Goal: Task Accomplishment & Management: Use online tool/utility

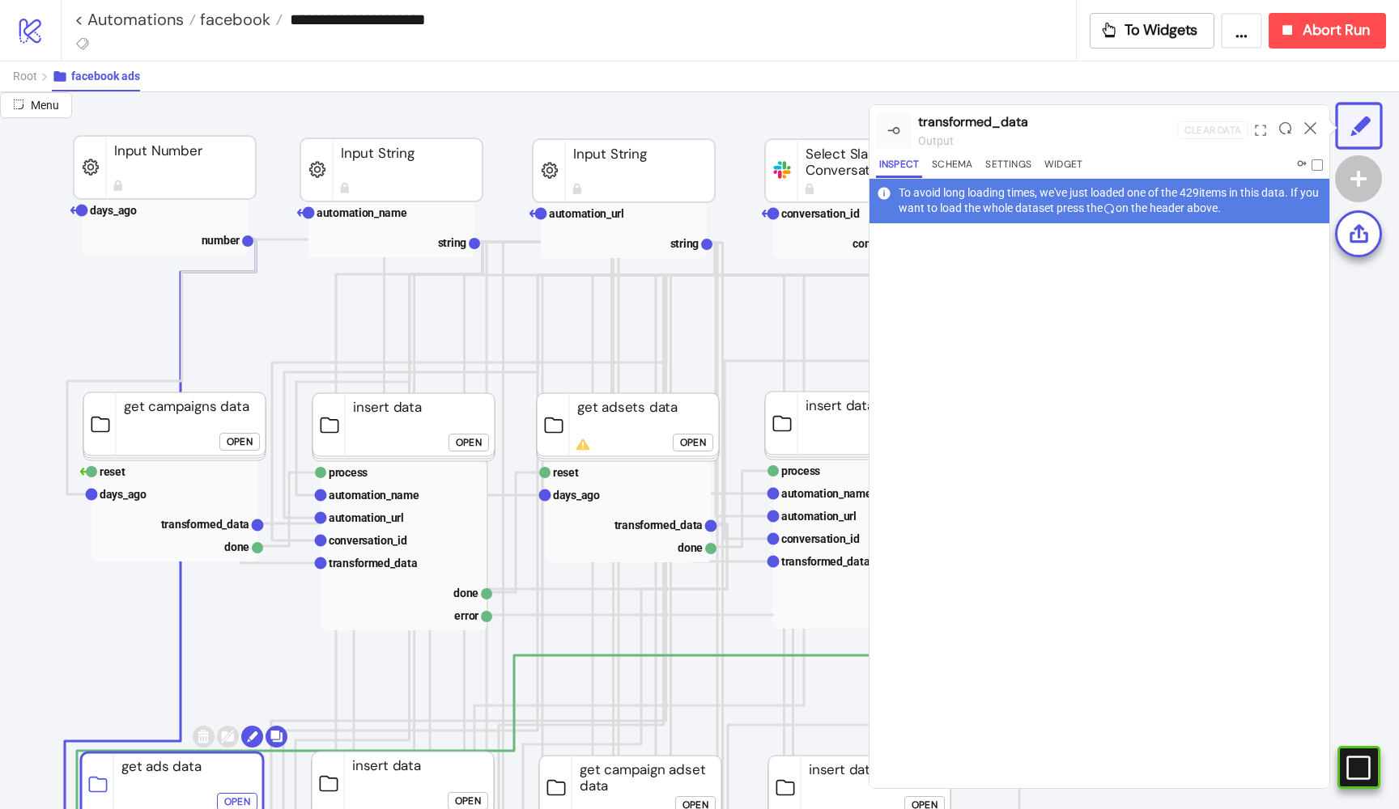
scroll to position [37, 82]
click at [172, 19] on link "< Automations" at bounding box center [134, 19] width 121 height 16
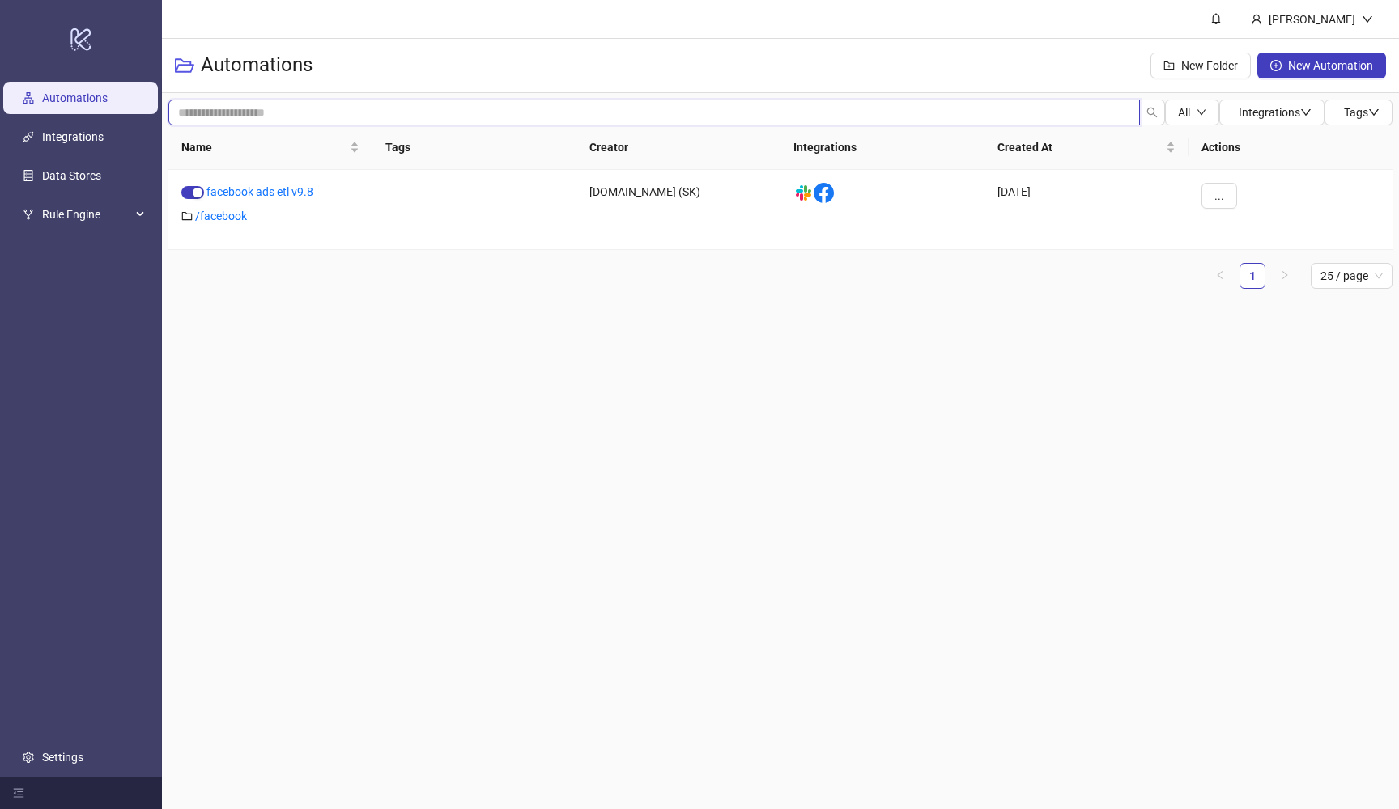
click at [414, 114] on input "search" at bounding box center [653, 113] width 971 height 26
type input "*****"
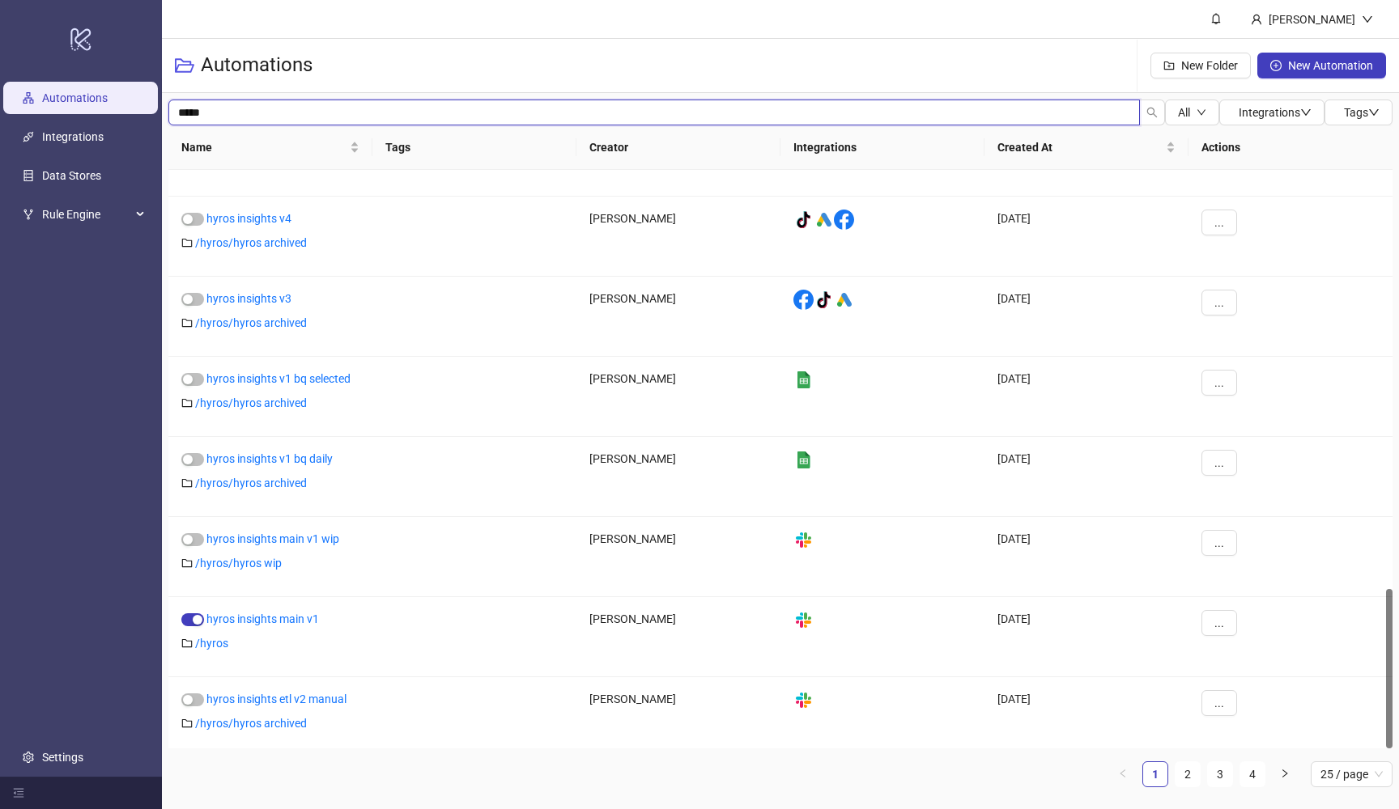
scroll to position [1514, 0]
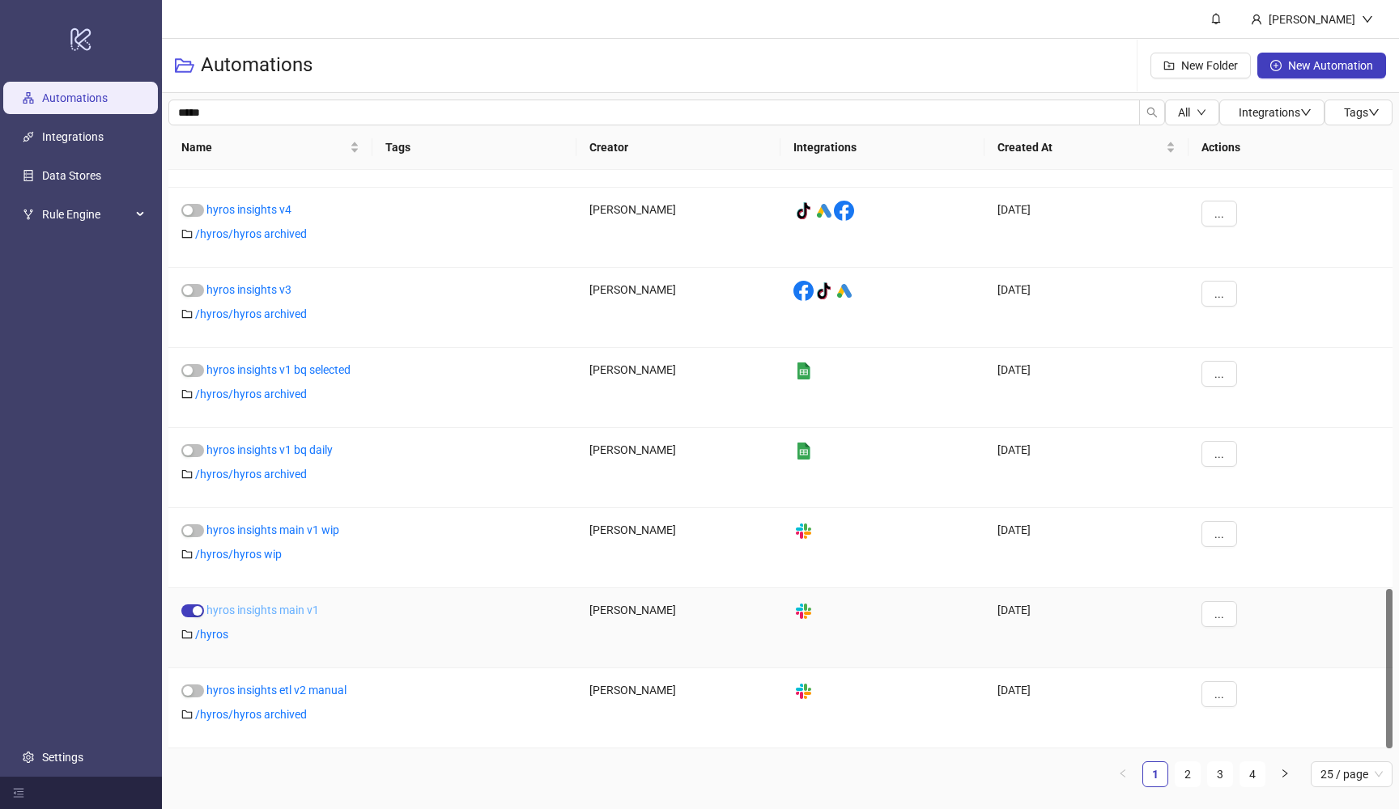
click at [251, 612] on link "hyros insights main v1" at bounding box center [262, 610] width 113 height 13
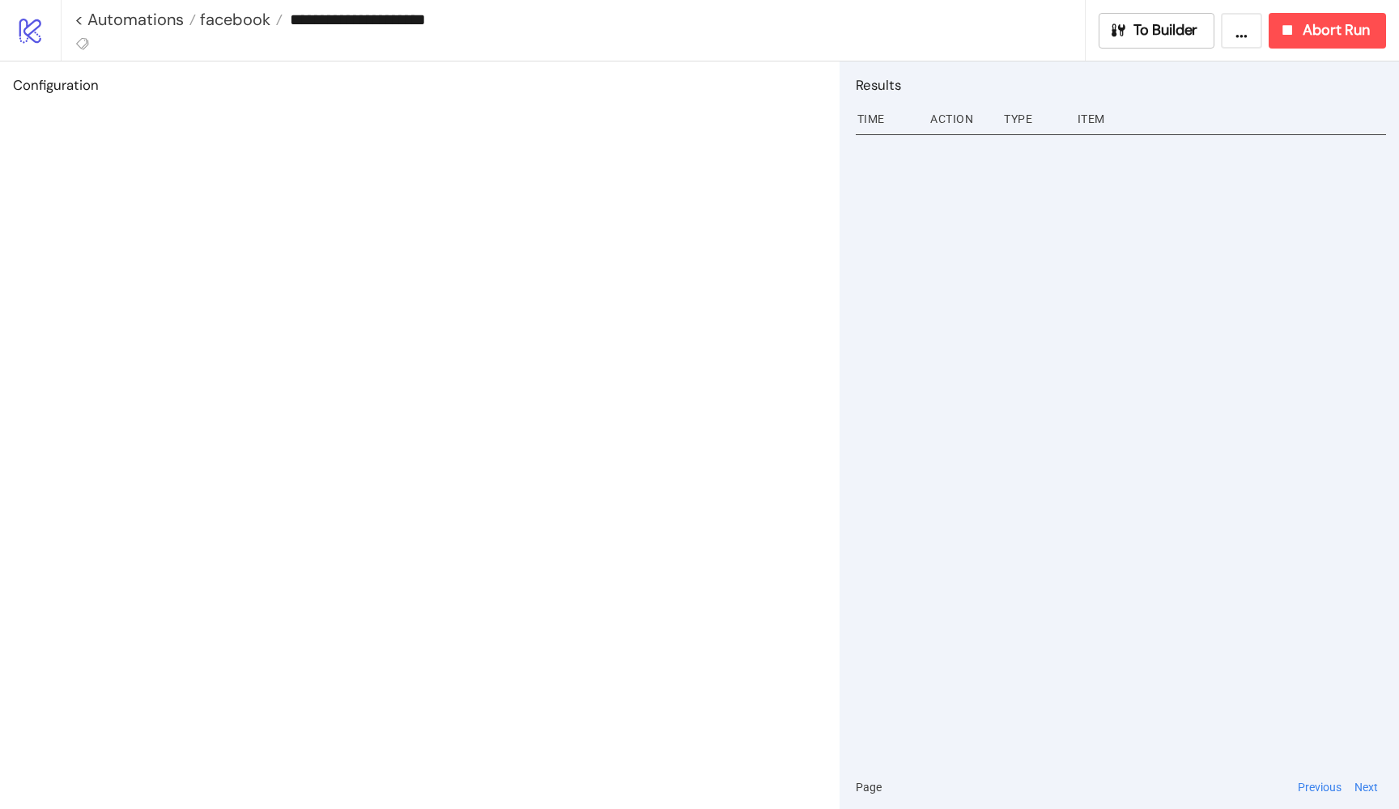
type input "**********"
click at [1111, 35] on icon "button" at bounding box center [1118, 29] width 14 height 13
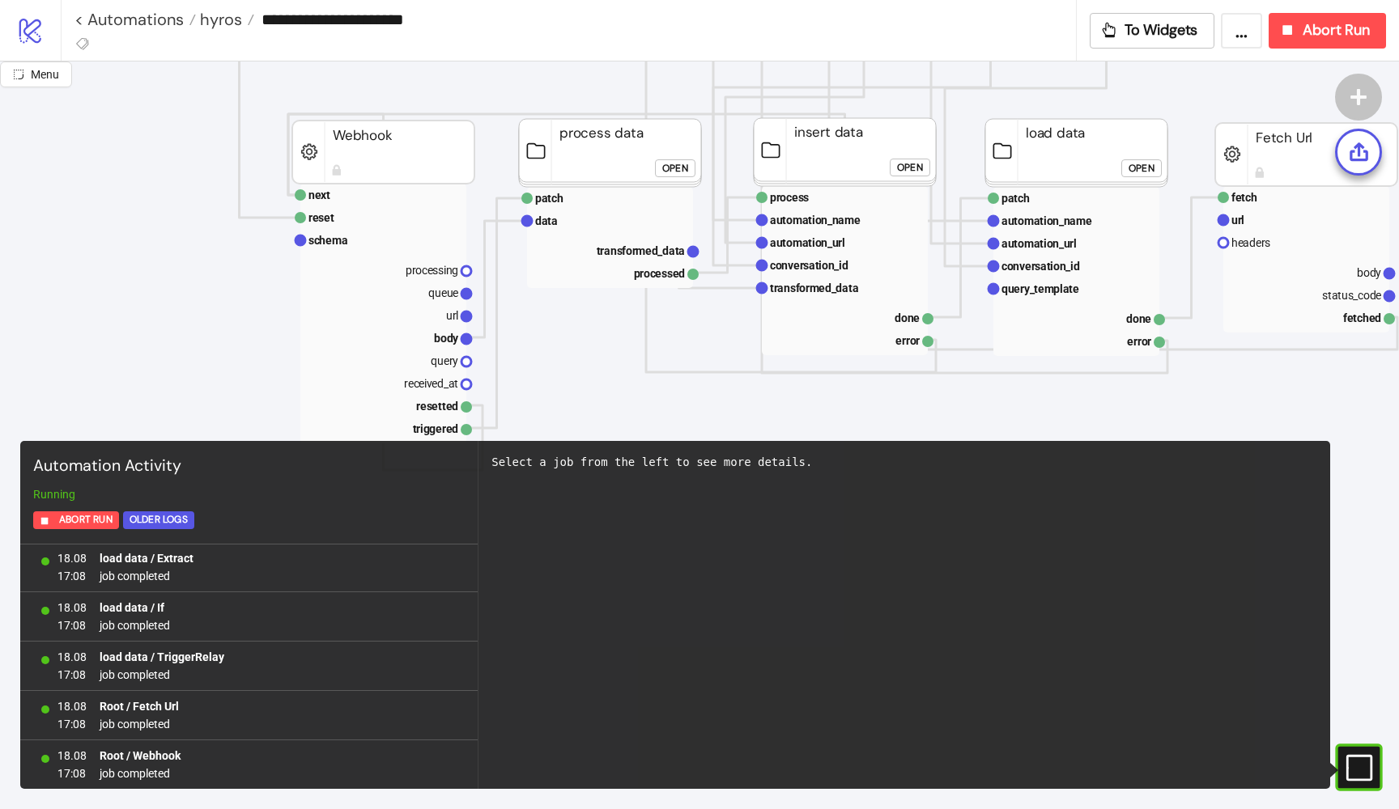
scroll to position [314, 0]
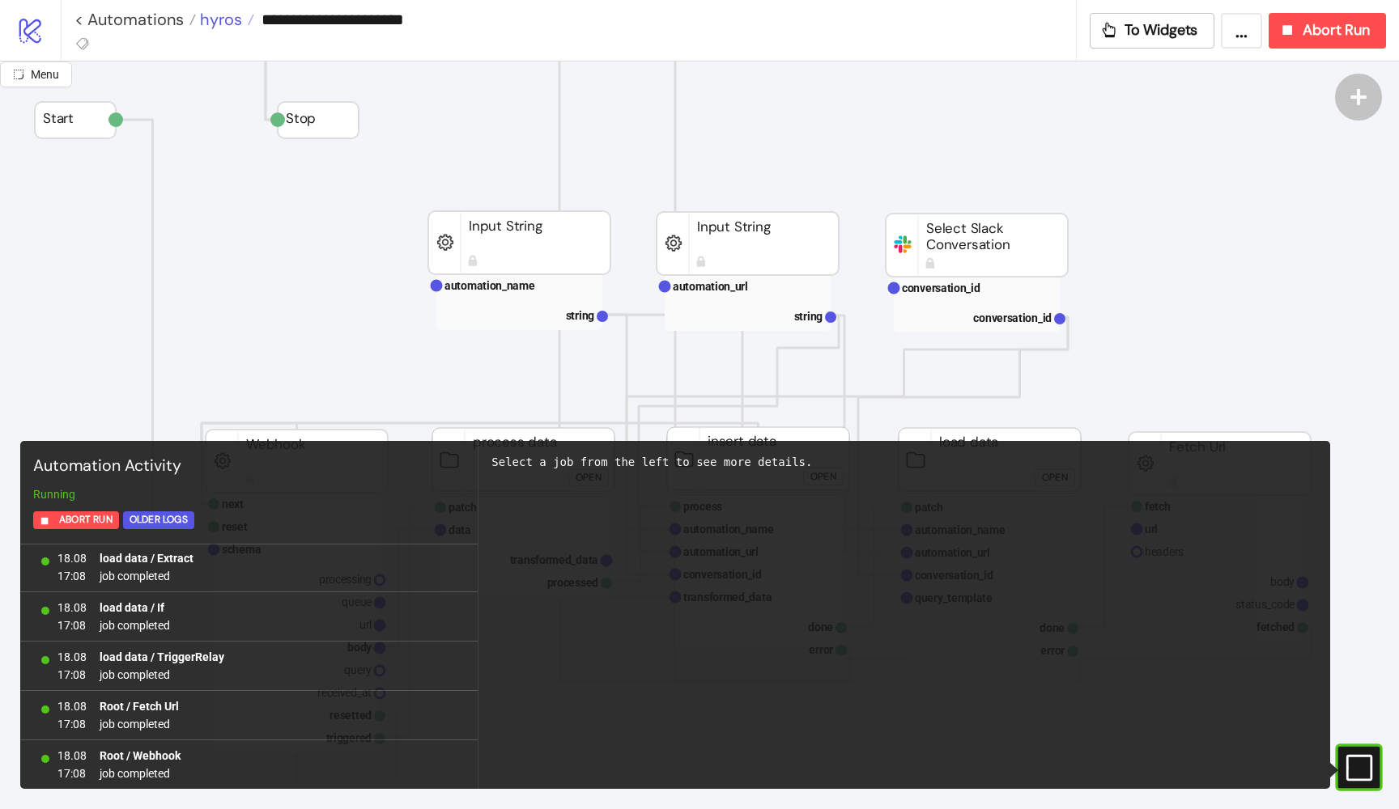
scroll to position [0, 87]
click at [229, 27] on span "hyros" at bounding box center [219, 19] width 46 height 21
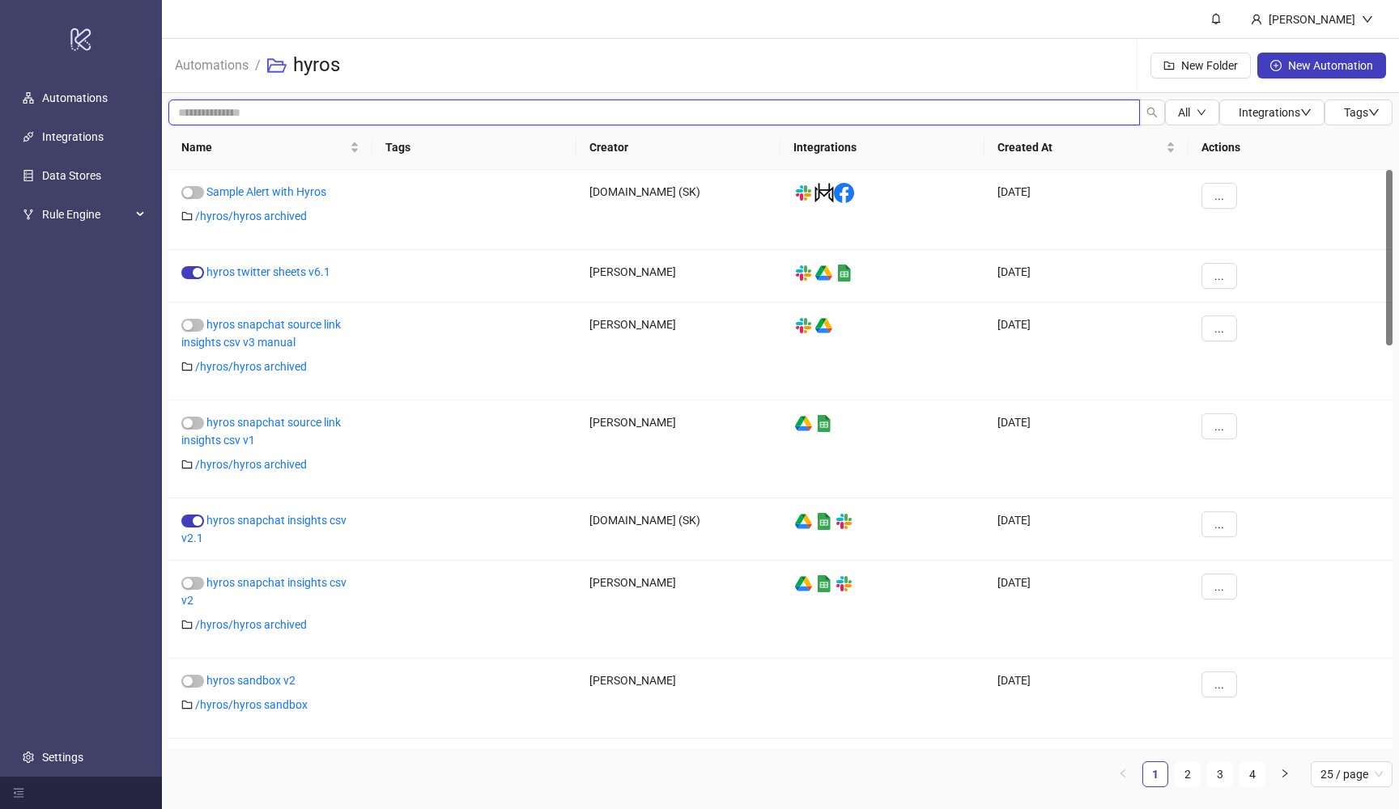
click at [429, 104] on input "search" at bounding box center [653, 113] width 971 height 26
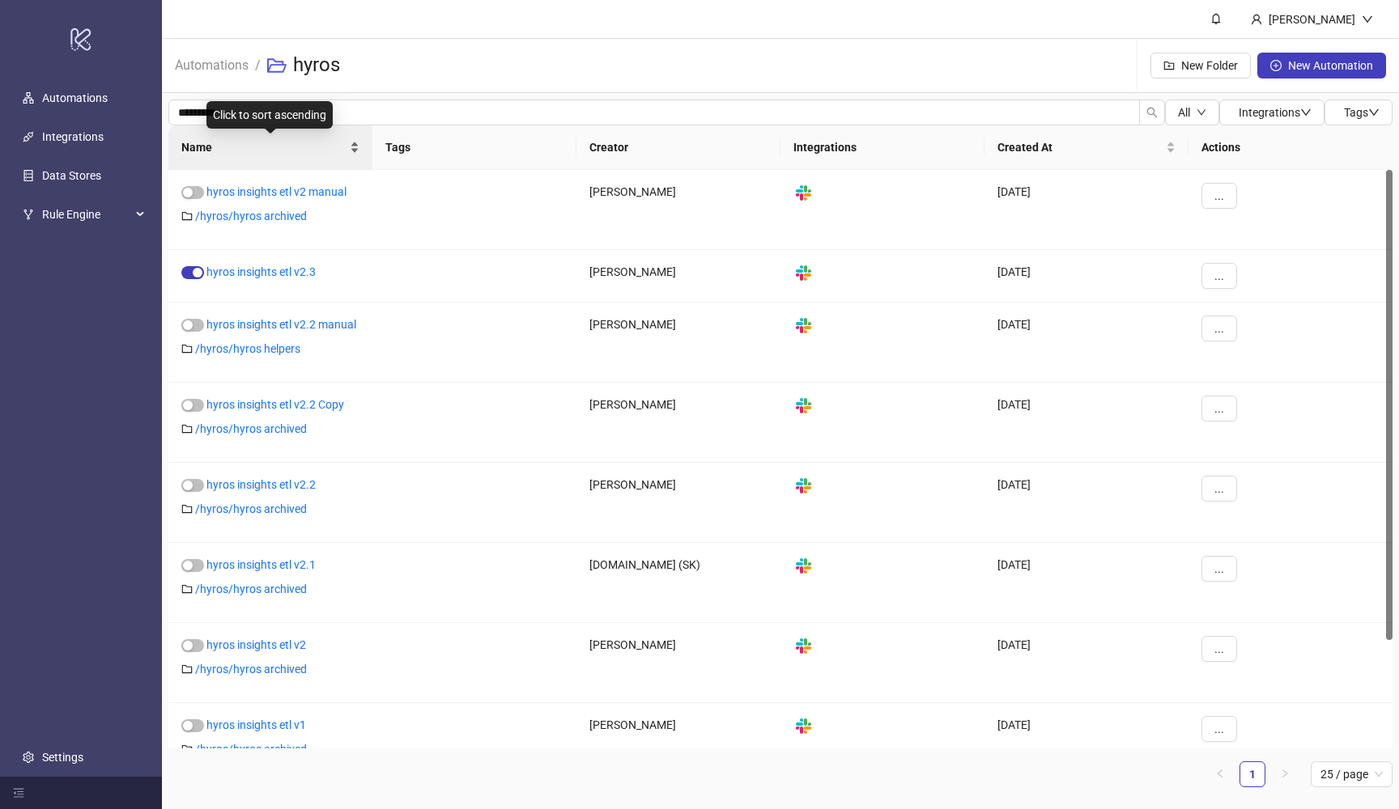
click at [248, 138] on div "Name" at bounding box center [270, 147] width 178 height 18
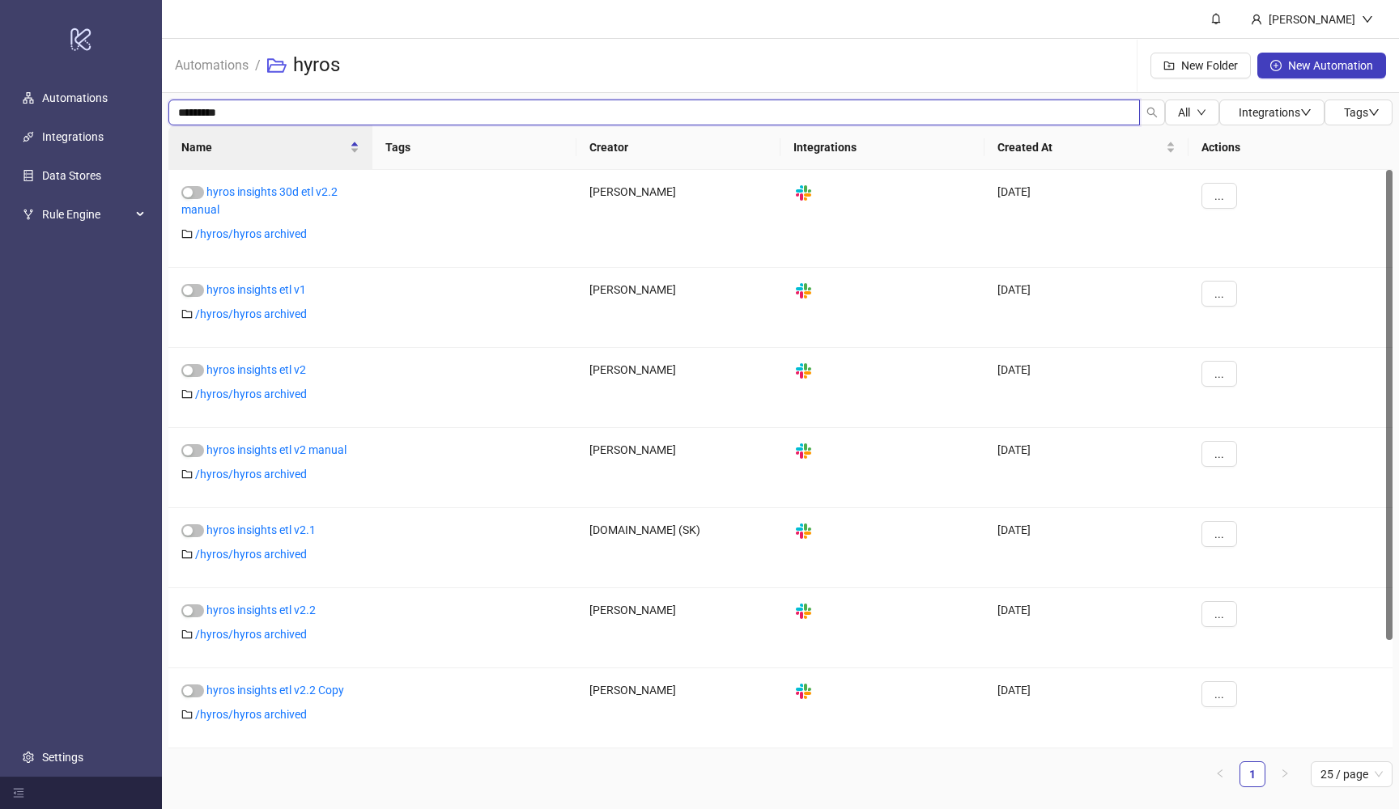
click at [435, 122] on input "*********" at bounding box center [653, 113] width 971 height 26
type input "*********"
click at [1149, 113] on icon "search" at bounding box center [1151, 112] width 11 height 11
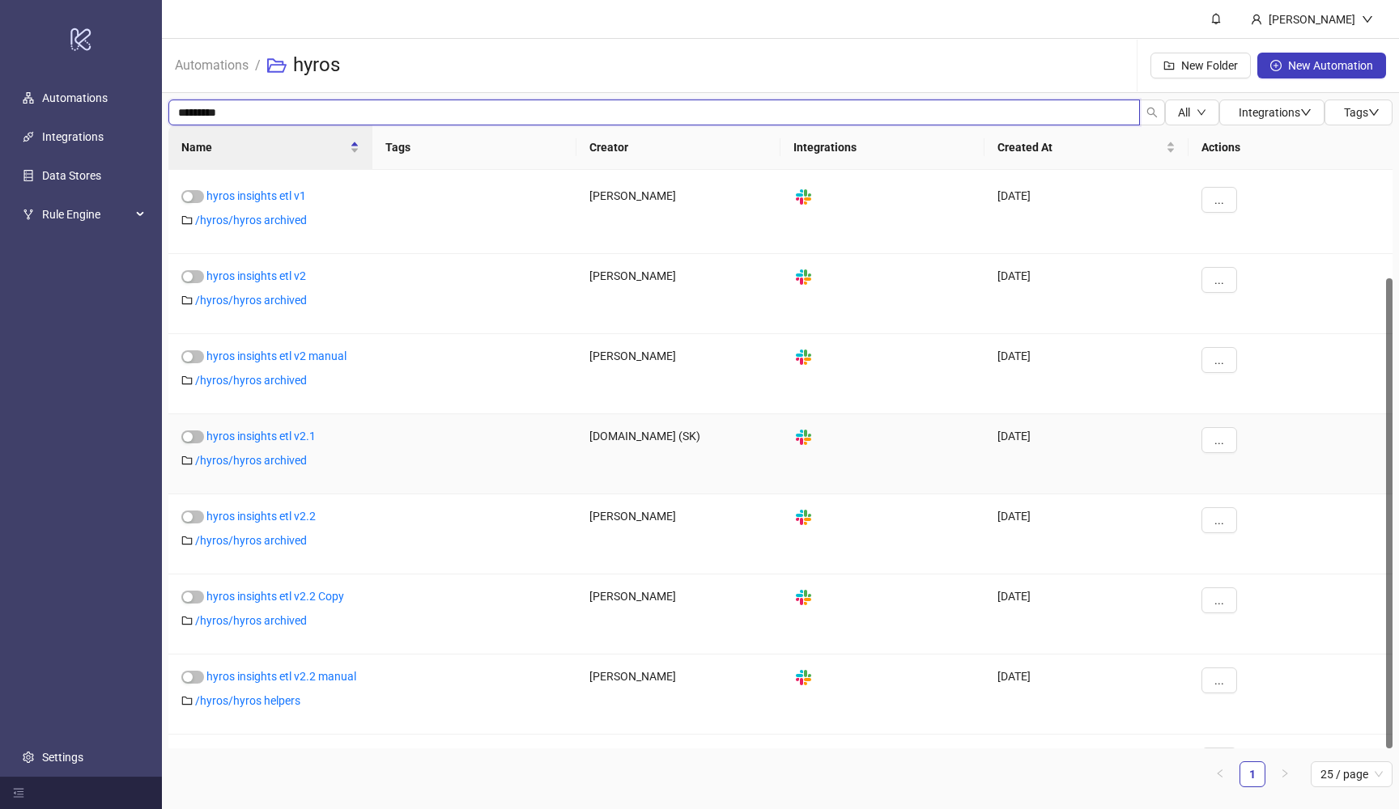
scroll to position [133, 0]
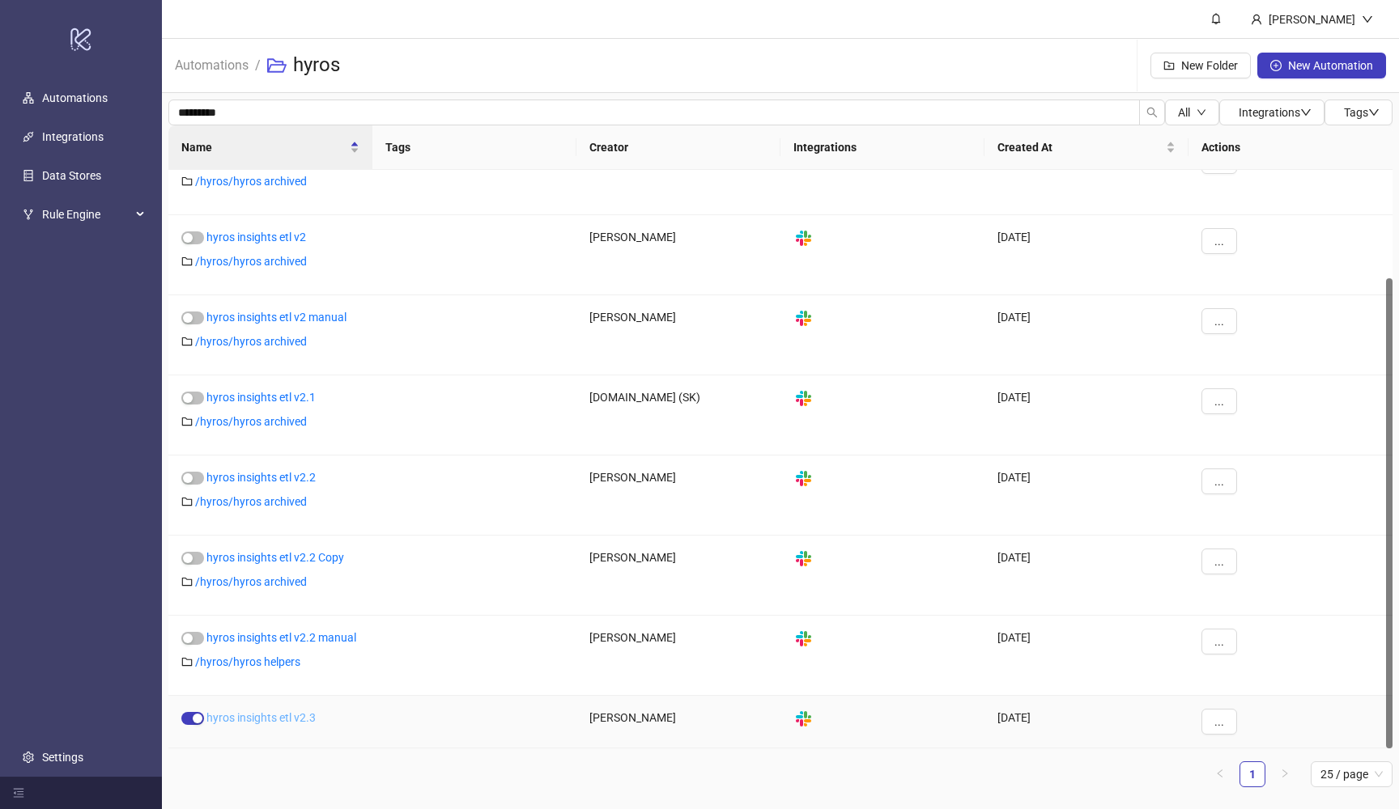
click at [266, 722] on link "hyros insights etl v2.3" at bounding box center [260, 717] width 109 height 13
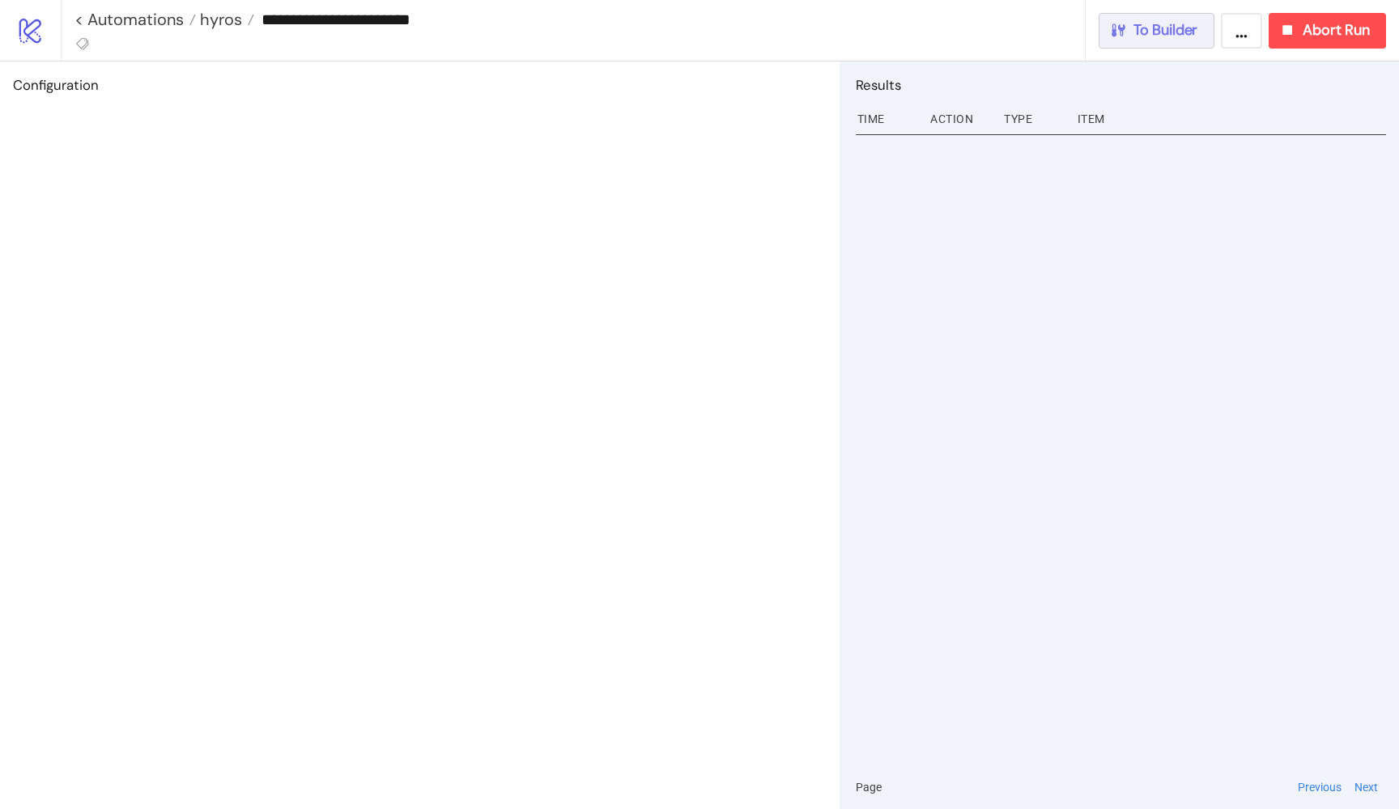
click at [1123, 31] on div "To Builder" at bounding box center [1153, 30] width 89 height 19
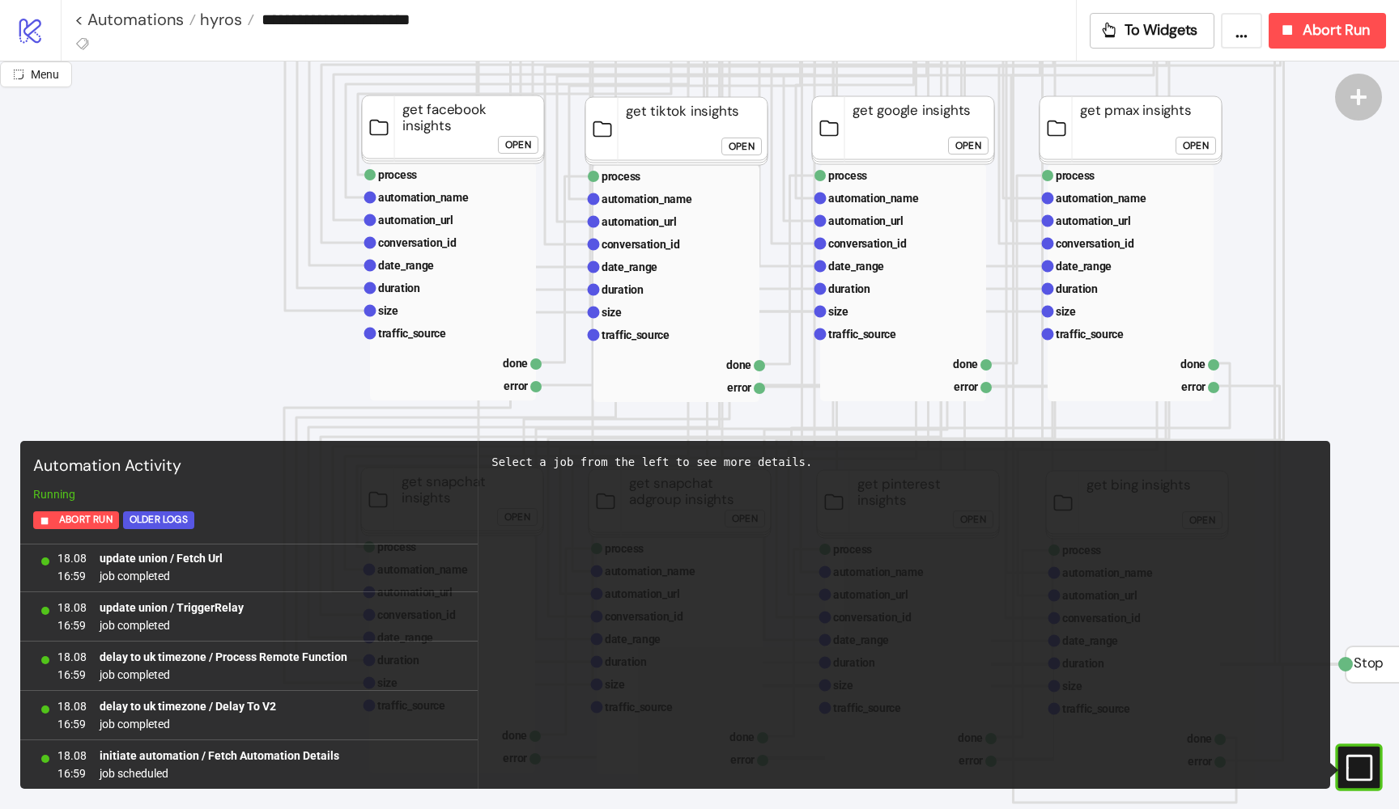
scroll to position [696, 0]
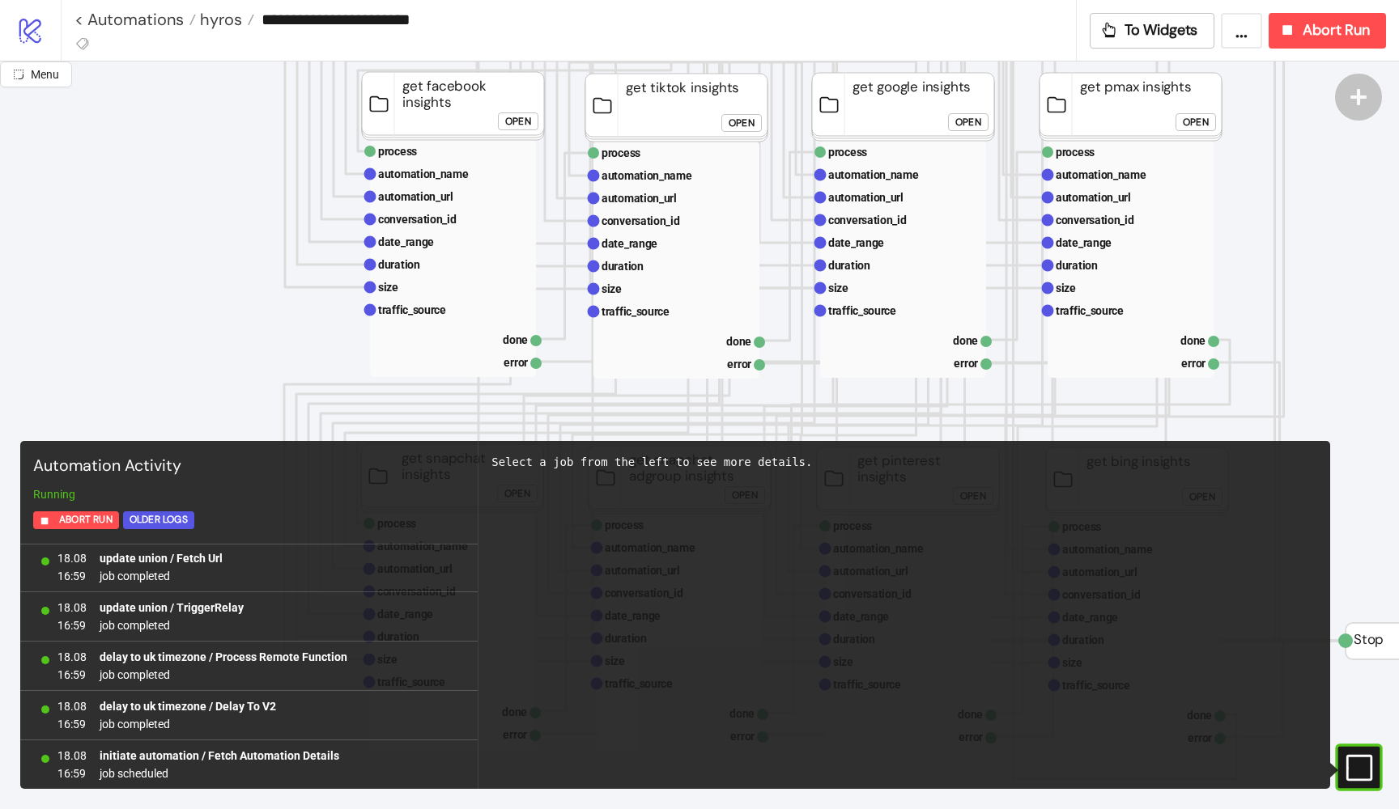
click at [1202, 114] on div "Open" at bounding box center [1196, 122] width 26 height 19
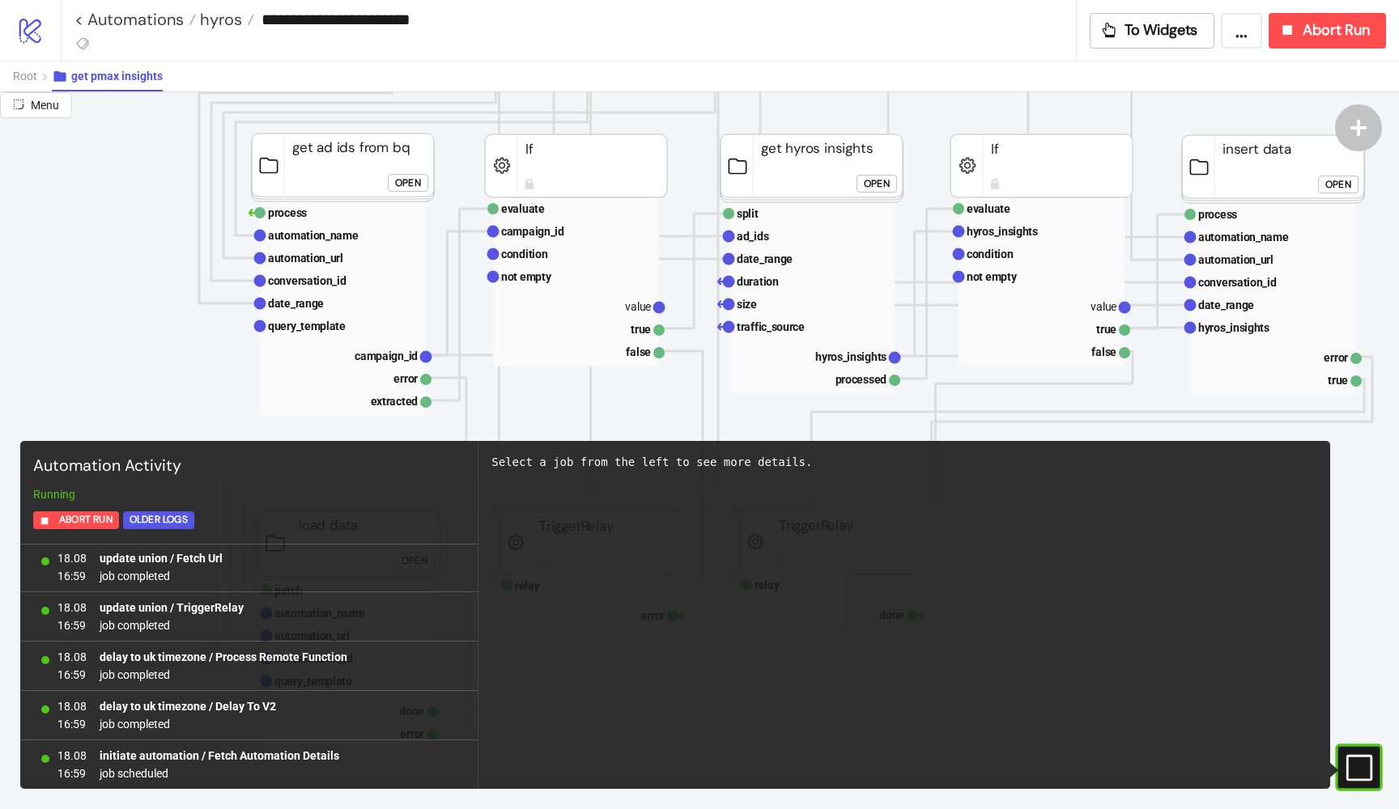
scroll to position [439, 150]
click at [762, 241] on text "ad_ids" at bounding box center [753, 236] width 32 height 13
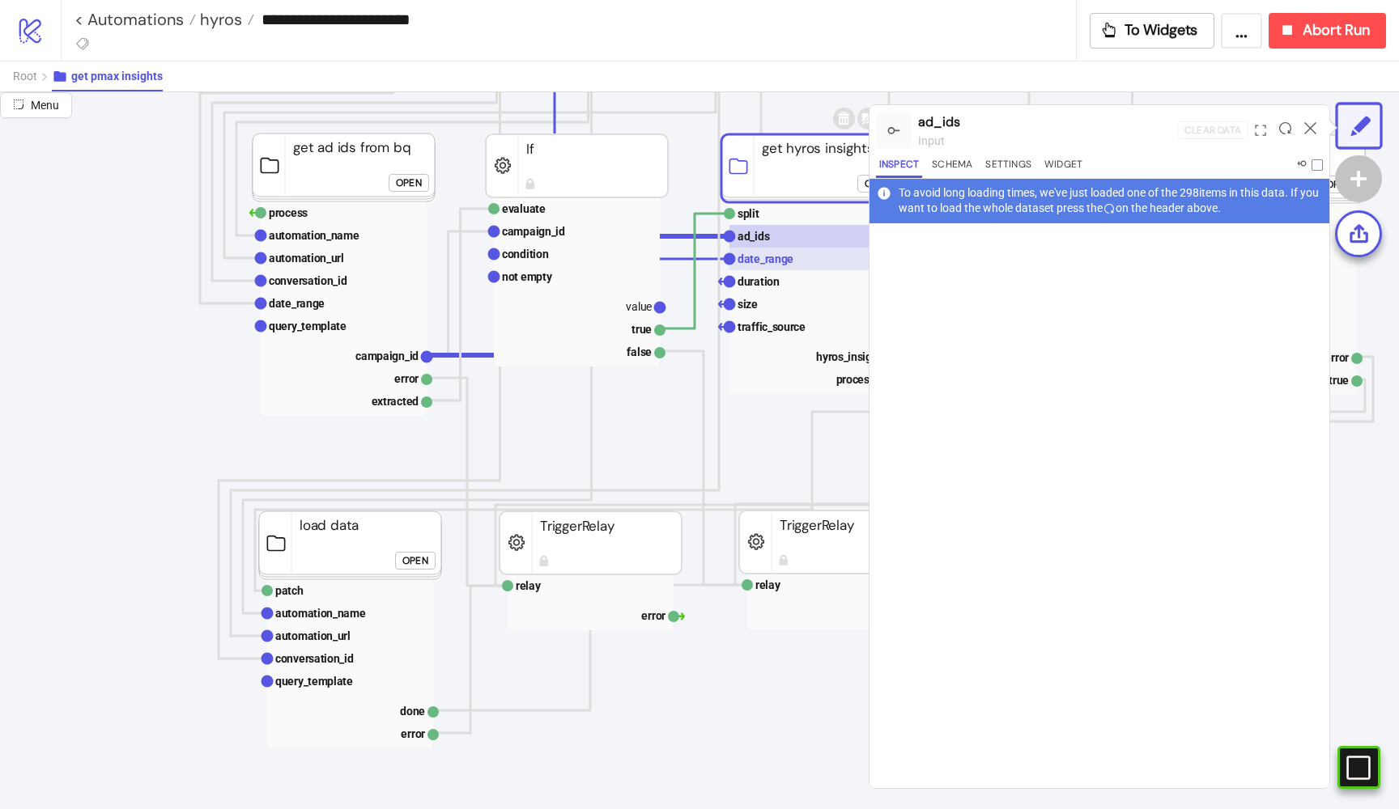
click at [758, 256] on text "date_range" at bounding box center [765, 259] width 56 height 13
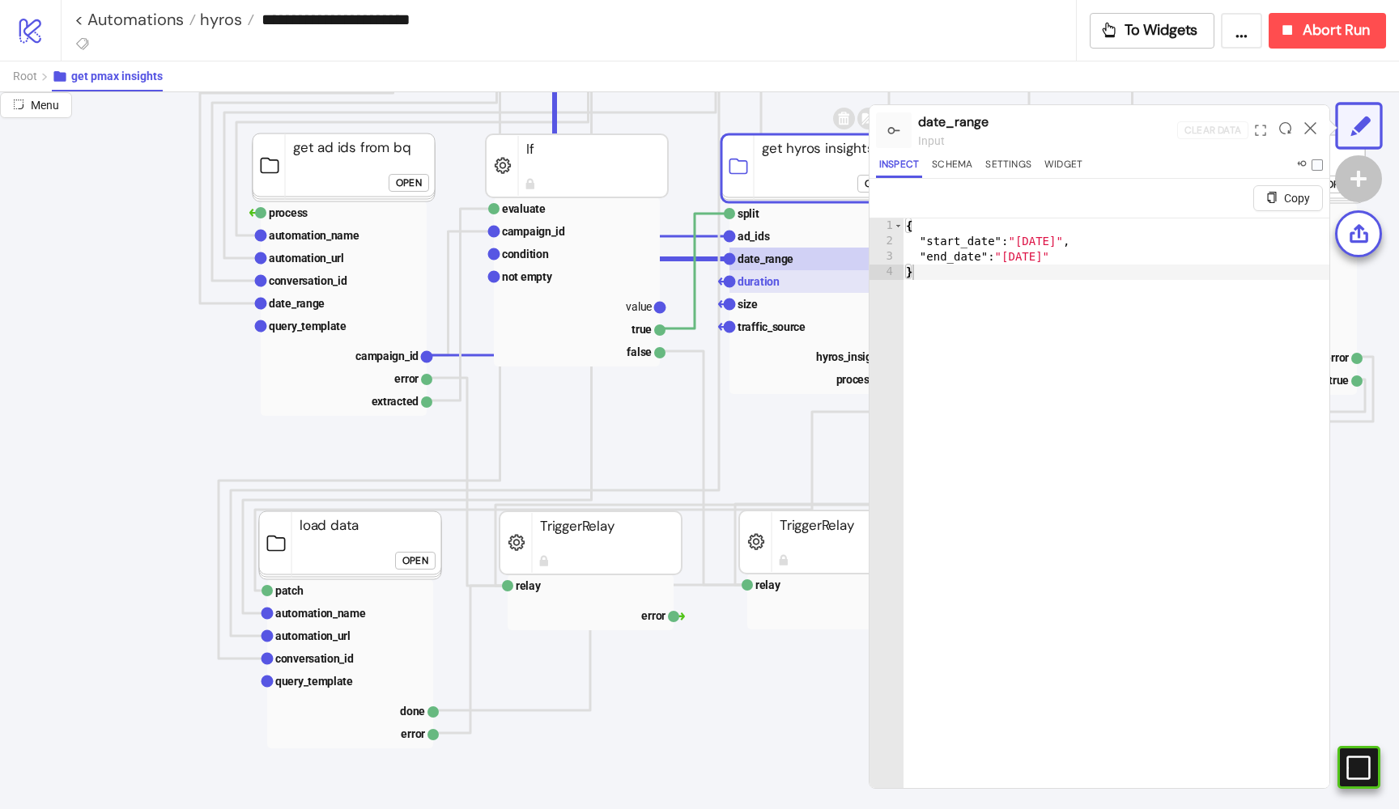
scroll to position [446, 199]
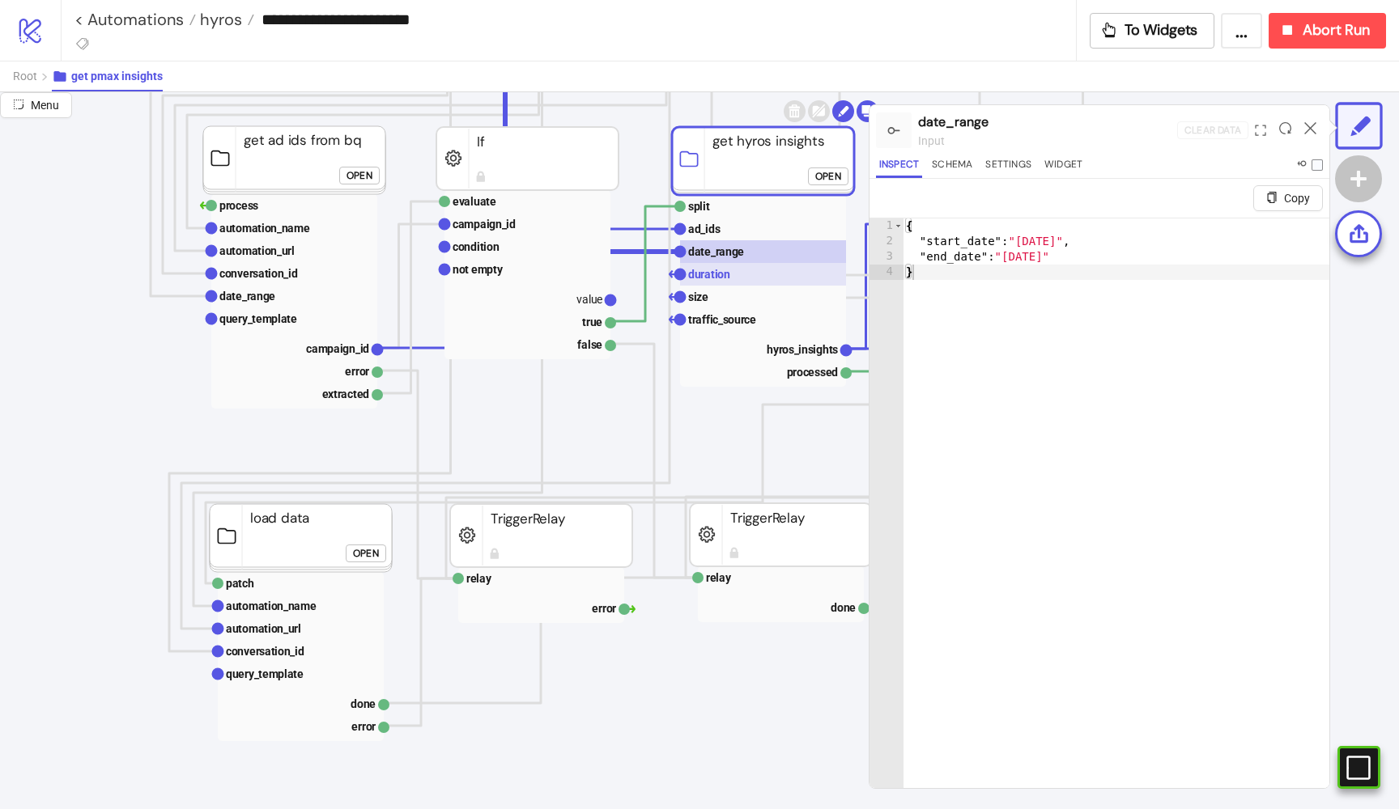
click at [739, 275] on rect at bounding box center [763, 274] width 166 height 23
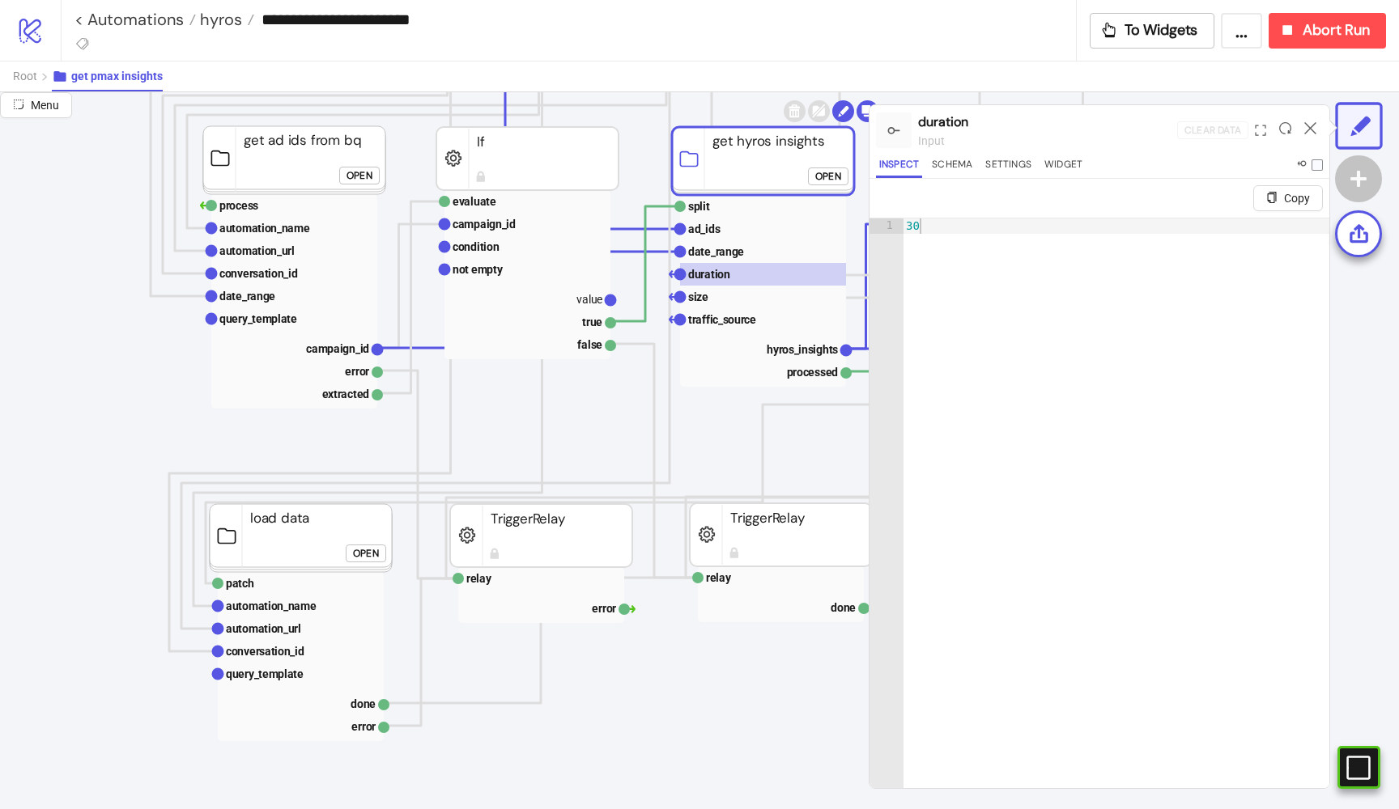
click at [839, 164] on rect at bounding box center [763, 161] width 182 height 68
click div "Open"
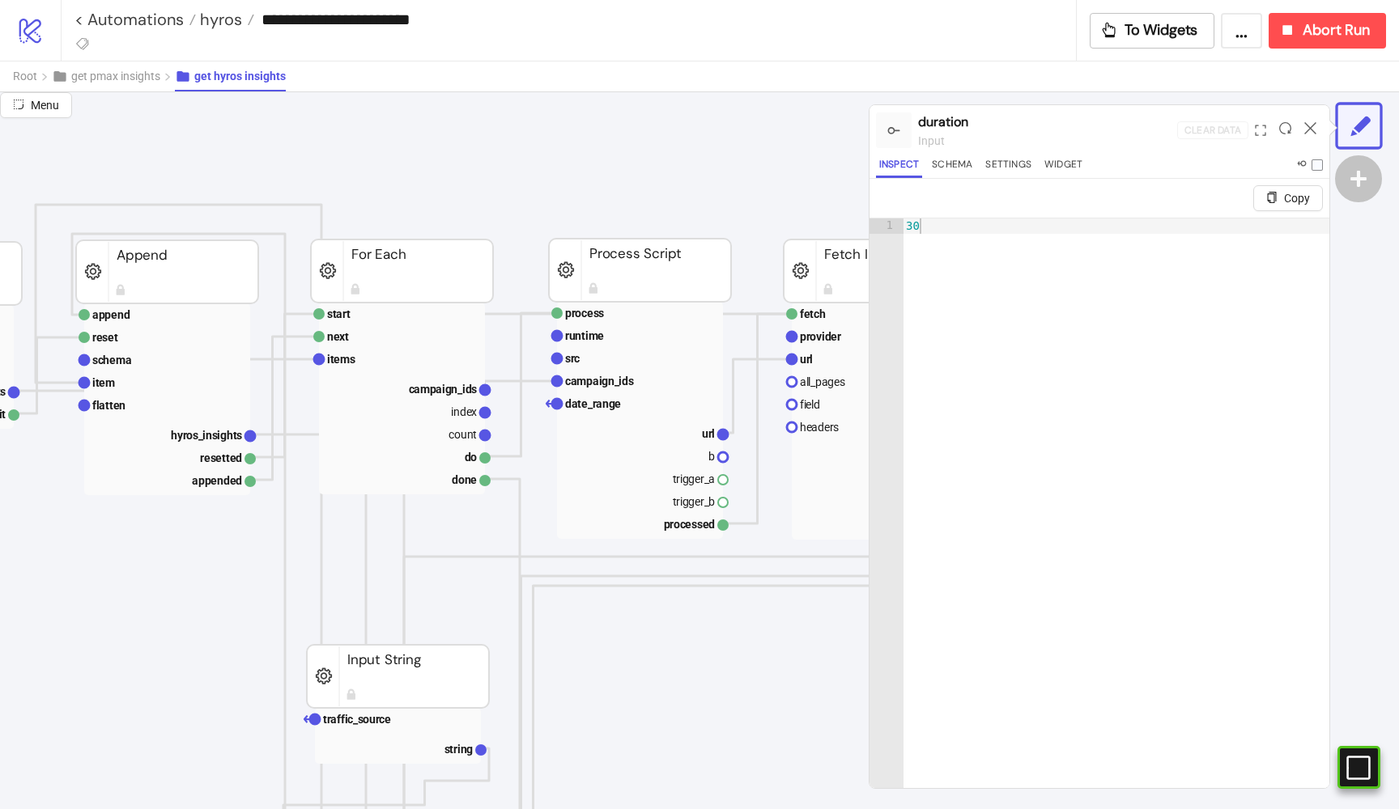
scroll to position [103, 459]
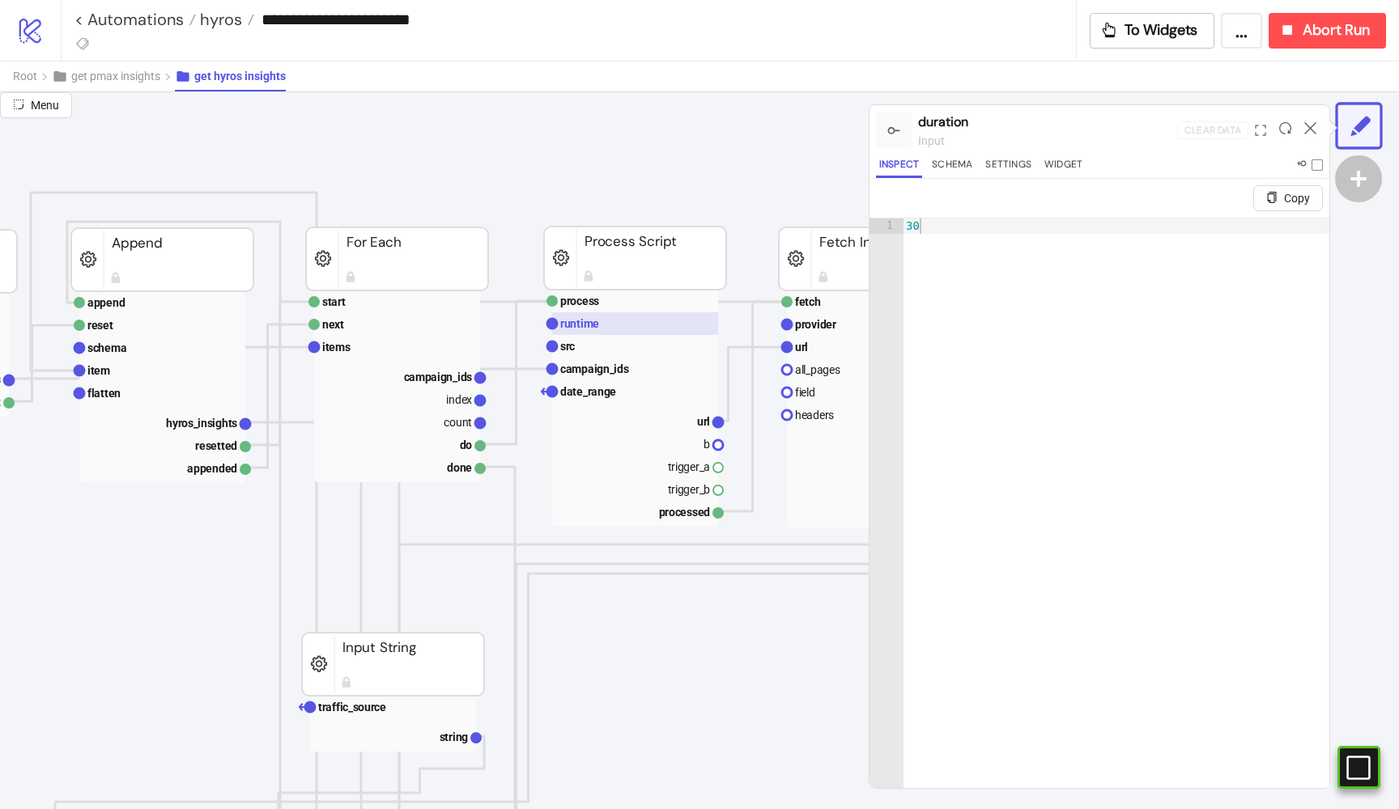
click at [625, 333] on rect at bounding box center [635, 323] width 166 height 23
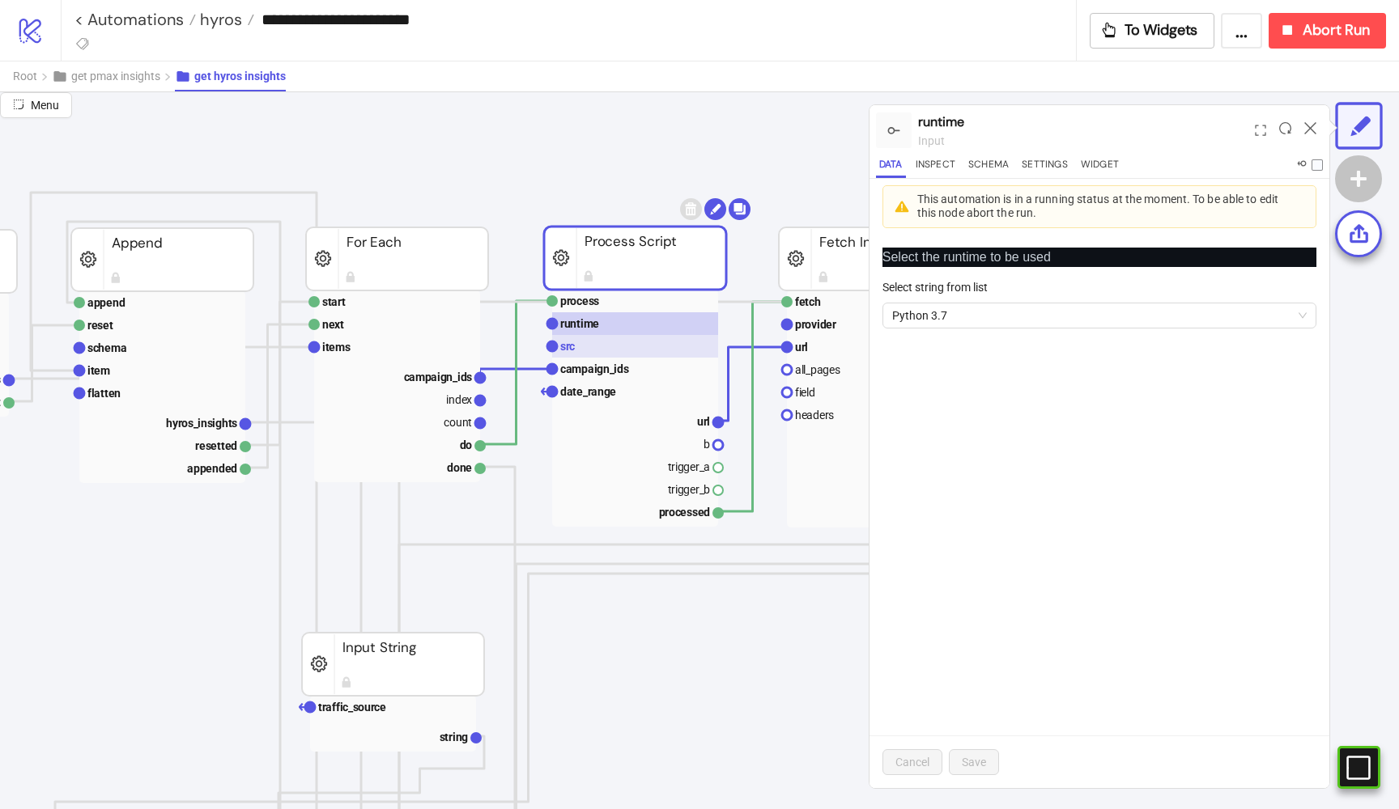
click at [612, 346] on rect at bounding box center [635, 346] width 166 height 23
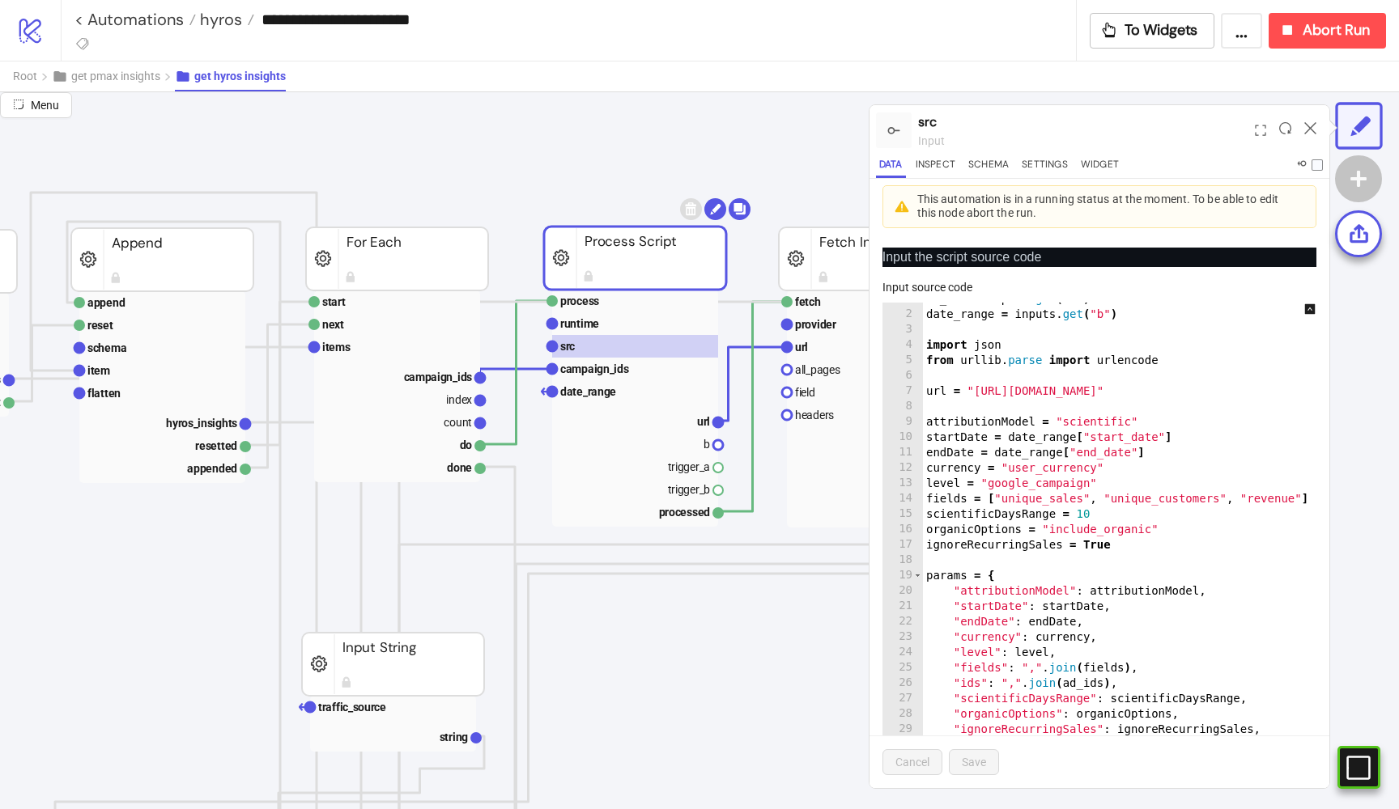
scroll to position [0, 0]
type textarea "**********"
drag, startPoint x: 1088, startPoint y: 481, endPoint x: 987, endPoint y: 478, distance: 101.2
click at [987, 478] on div "ad_ids = inputs . get ( "a" ) date_range = inputs . get ( "b" ) import json fro…" at bounding box center [1132, 556] width 418 height 530
click at [102, 87] on button "get pmax insights" at bounding box center [113, 77] width 123 height 30
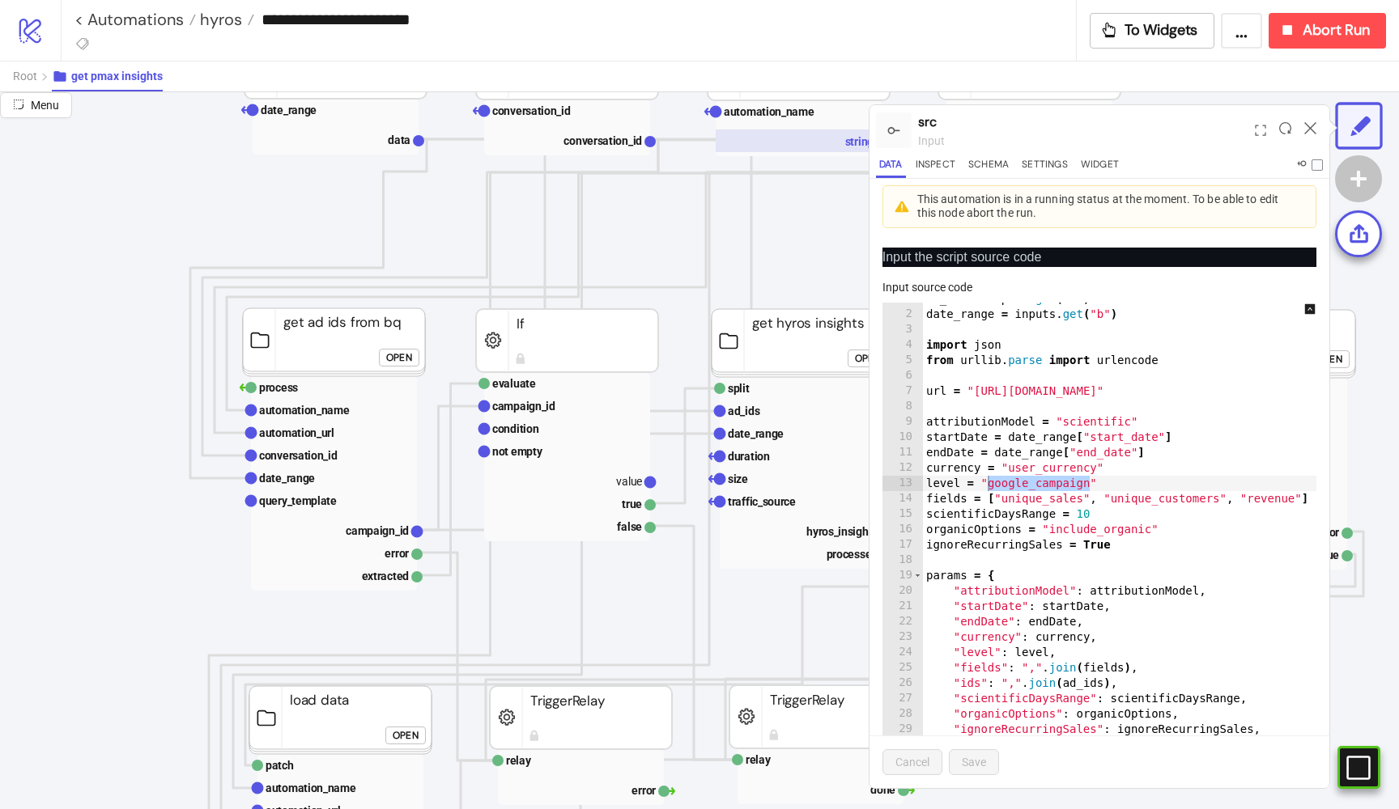
scroll to position [223, 159]
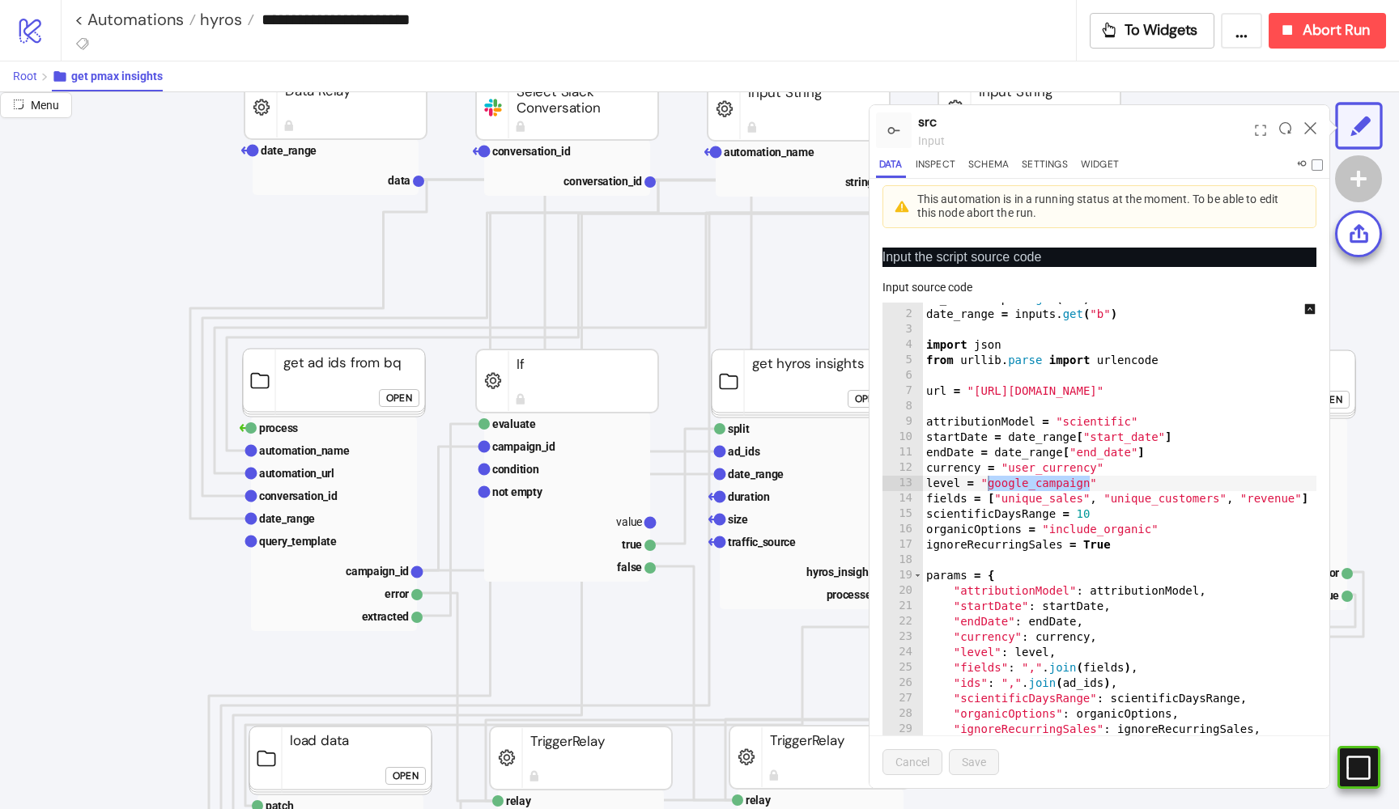
click at [37, 74] on button "Root" at bounding box center [32, 77] width 39 height 30
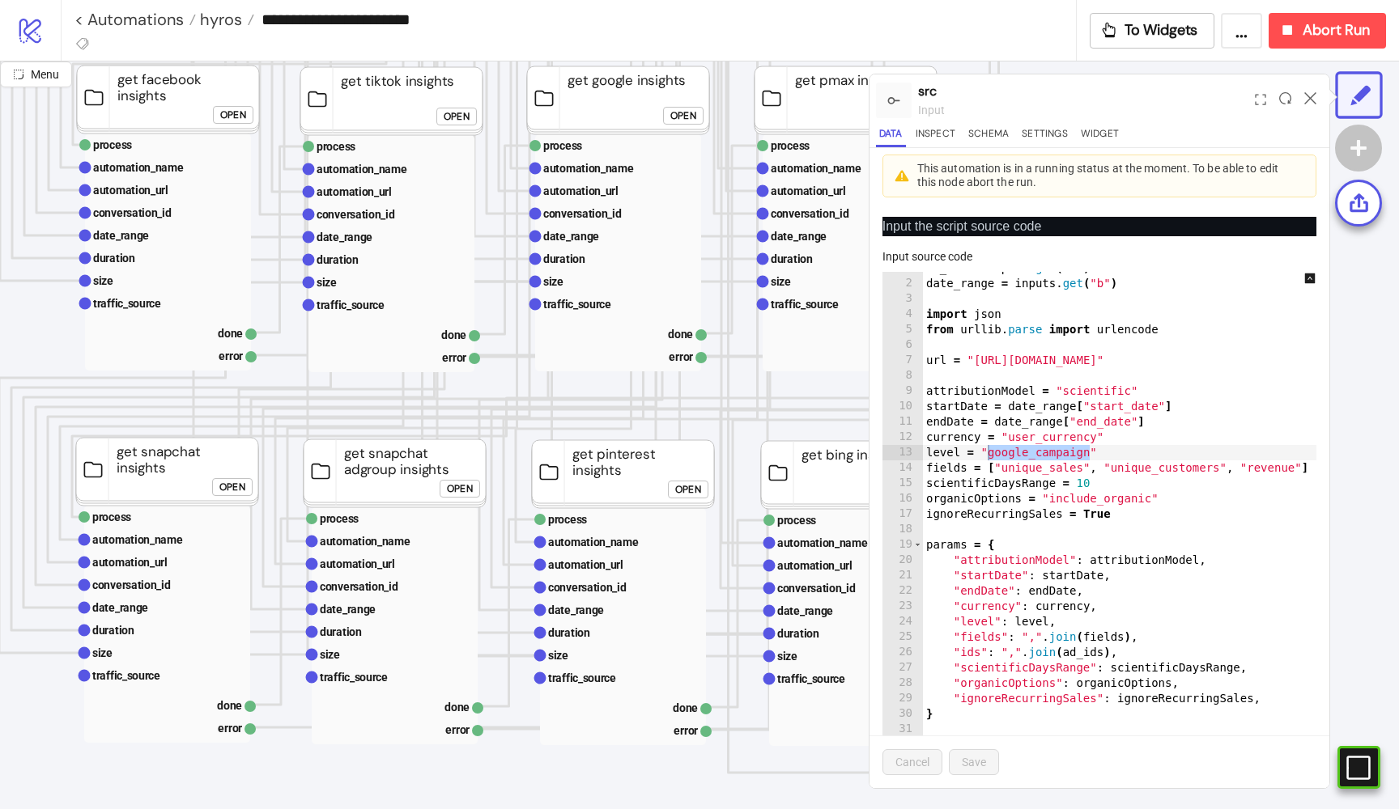
scroll to position [703, 249]
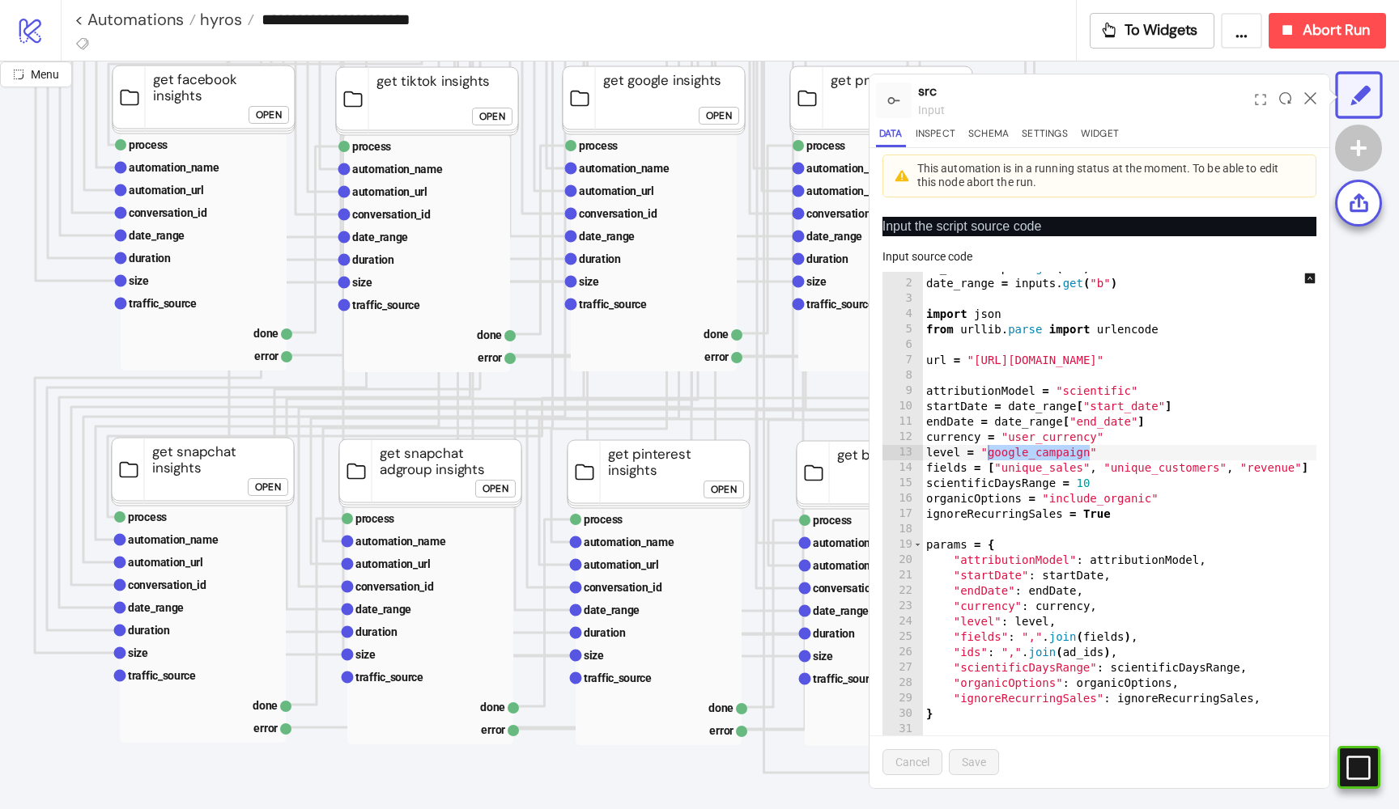
click at [491, 490] on div "Open" at bounding box center [495, 489] width 26 height 19
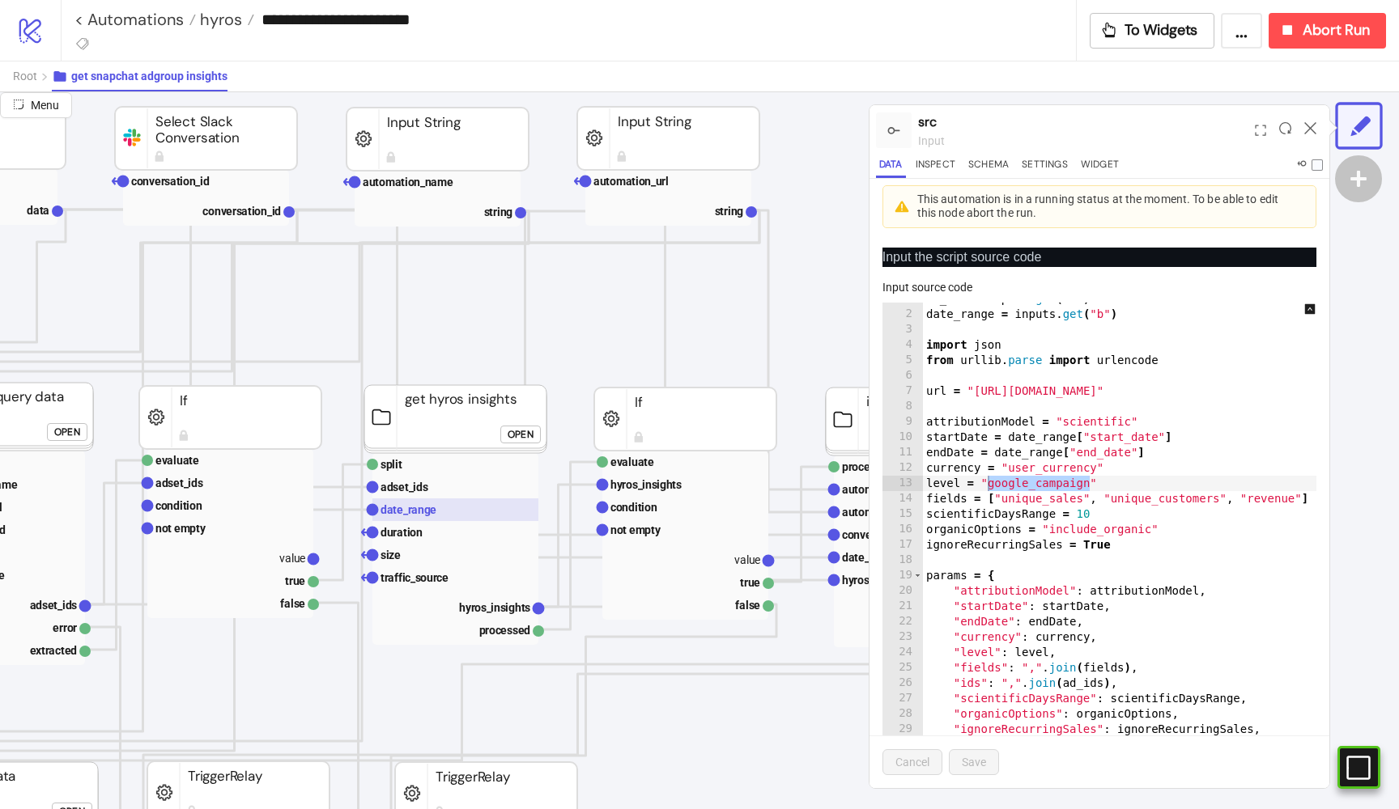
scroll to position [193, 525]
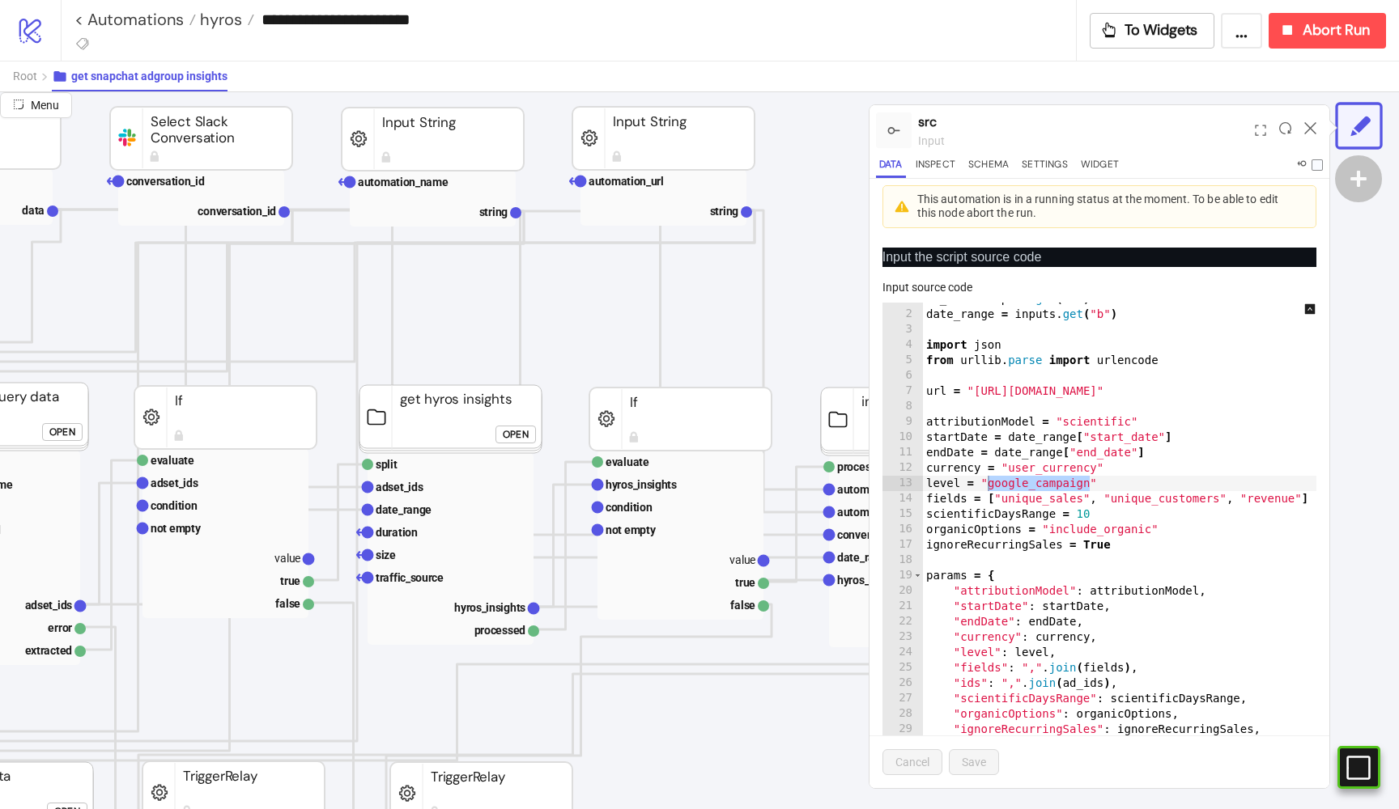
click at [514, 432] on div "Open" at bounding box center [516, 434] width 26 height 19
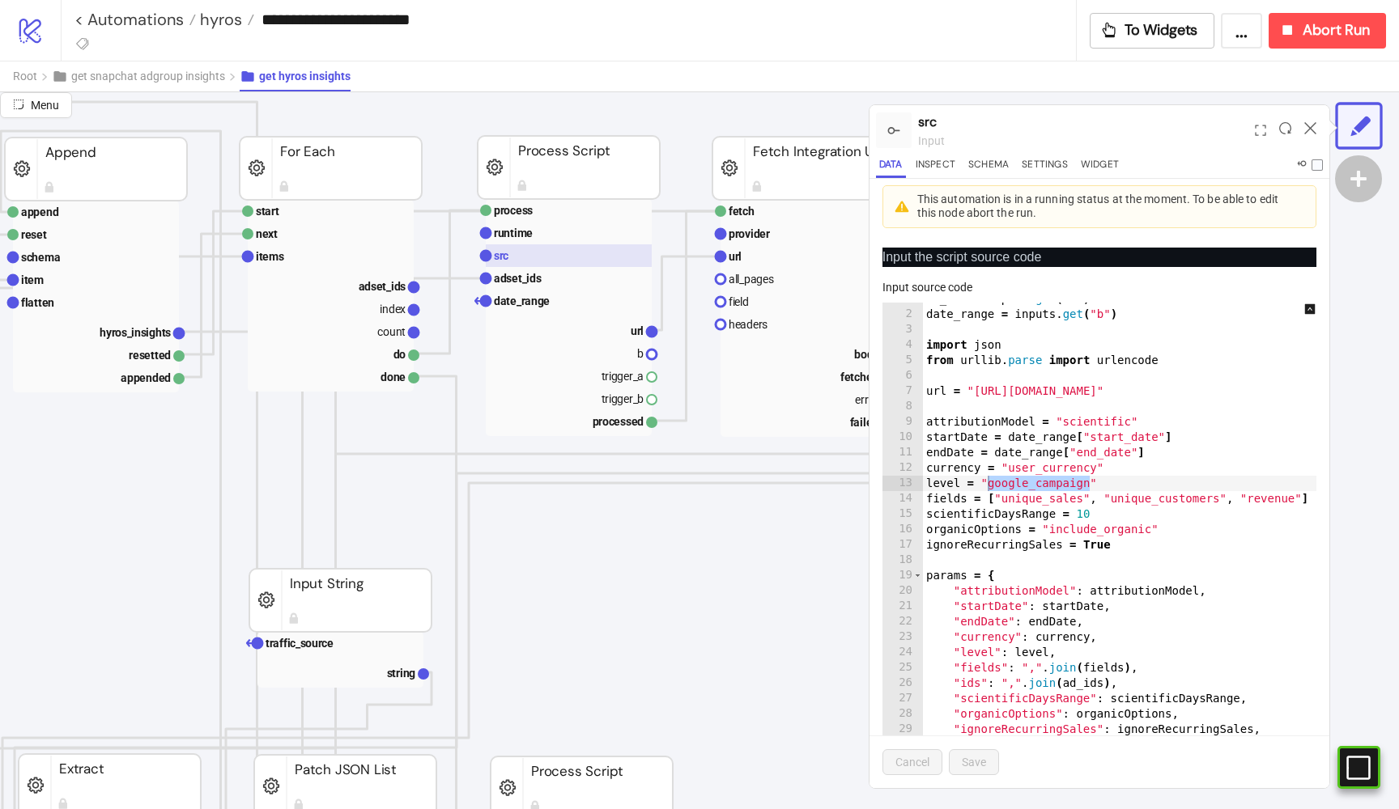
click at [530, 244] on rect at bounding box center [569, 255] width 166 height 23
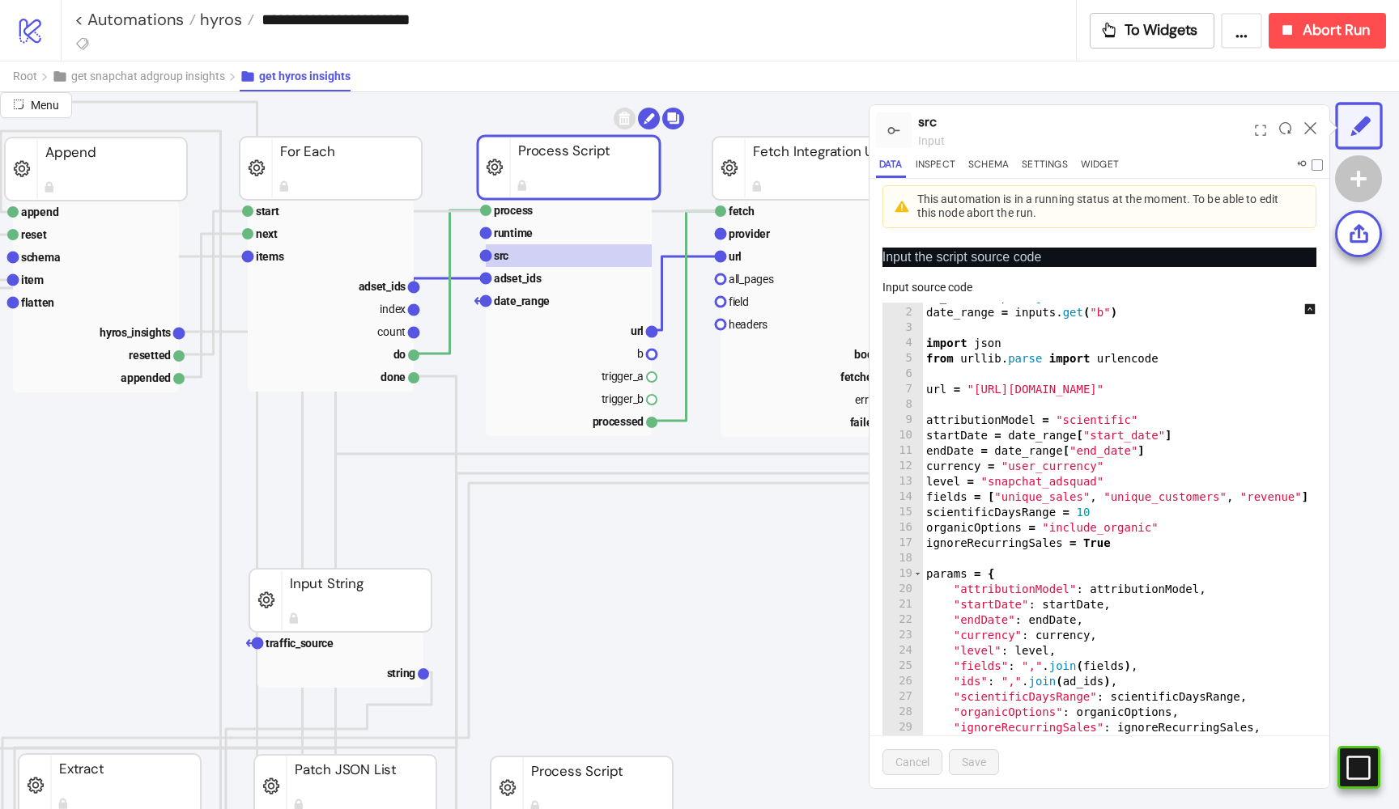
scroll to position [17, 0]
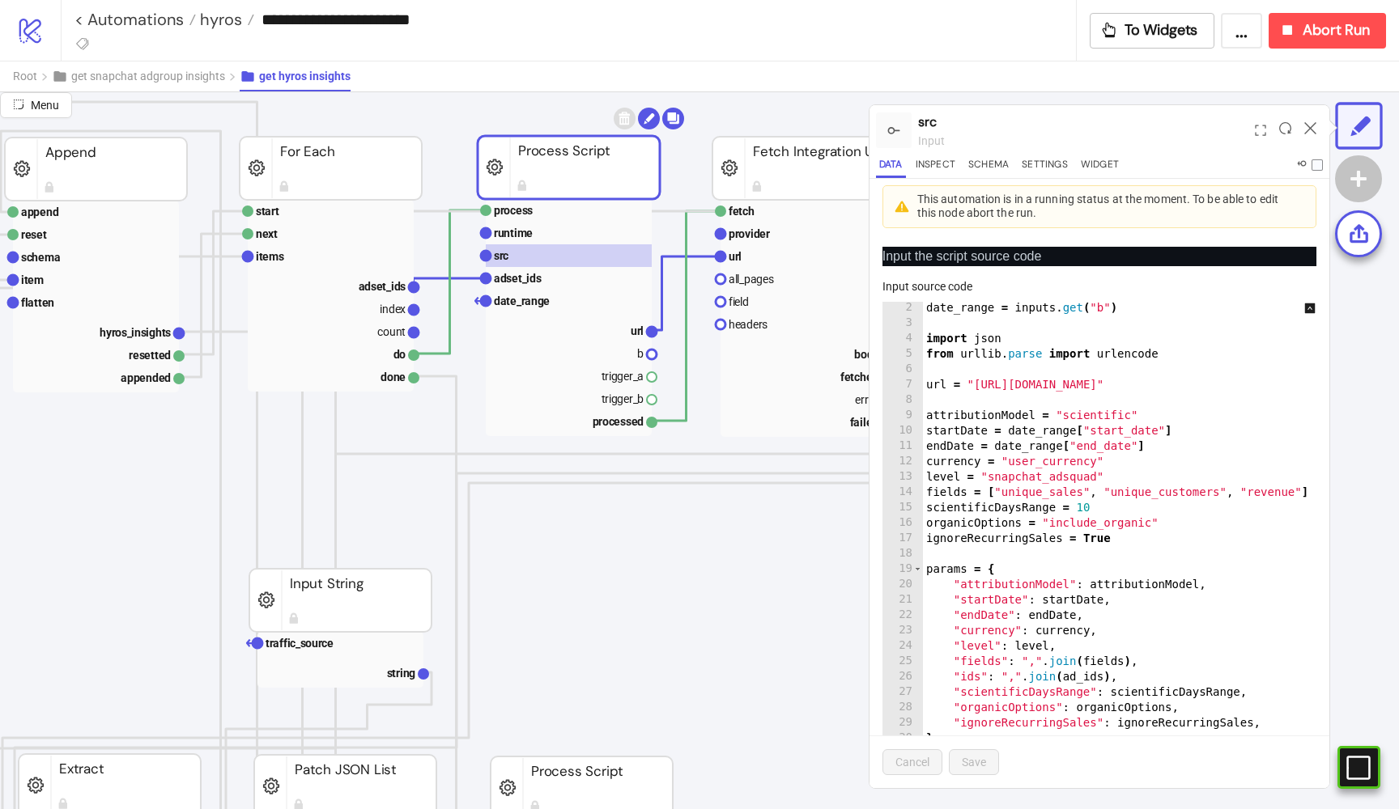
type textarea "**********"
drag, startPoint x: 1096, startPoint y: 476, endPoint x: 988, endPoint y: 474, distance: 107.7
click at [988, 474] on div "date_range = inputs . get ( "b" ) import json from [GEOGRAPHIC_DATA] . parse im…" at bounding box center [1132, 565] width 418 height 530
